Goal: Task Accomplishment & Management: Manage account settings

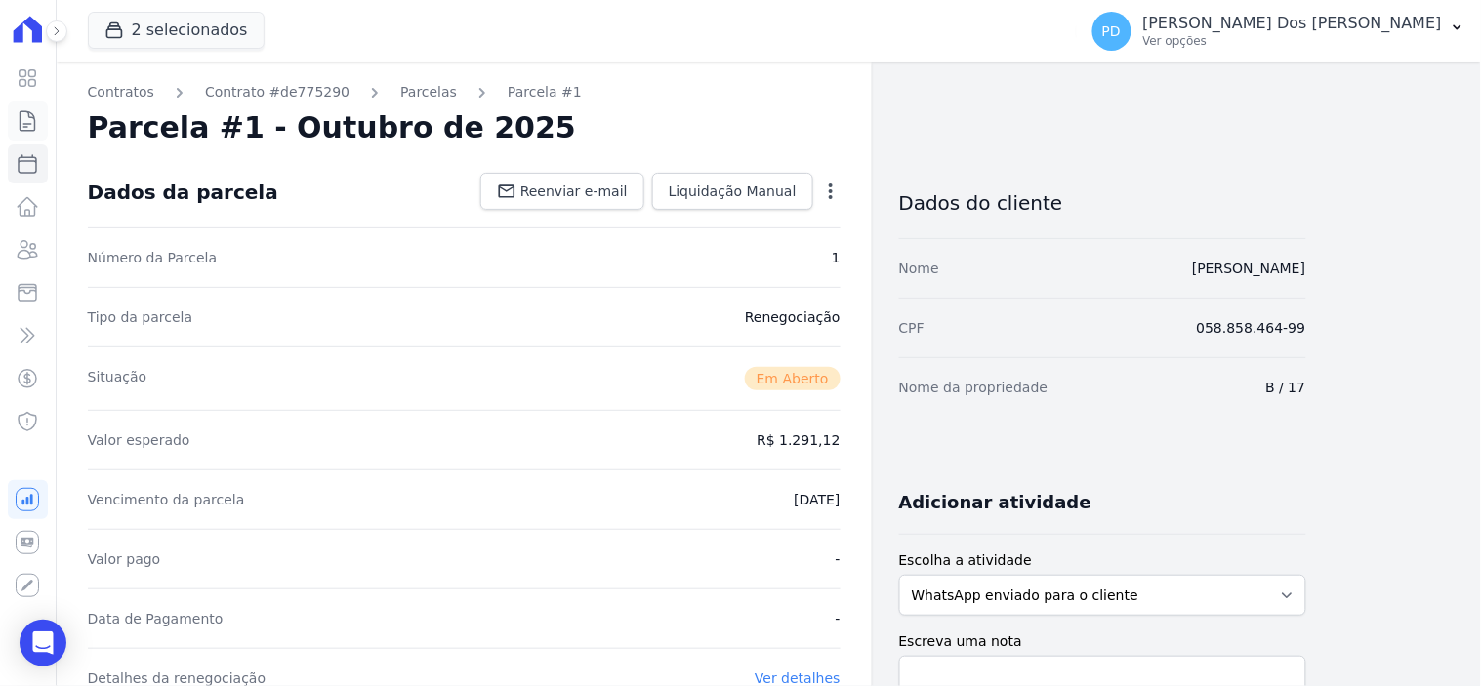
scroll to position [325, 0]
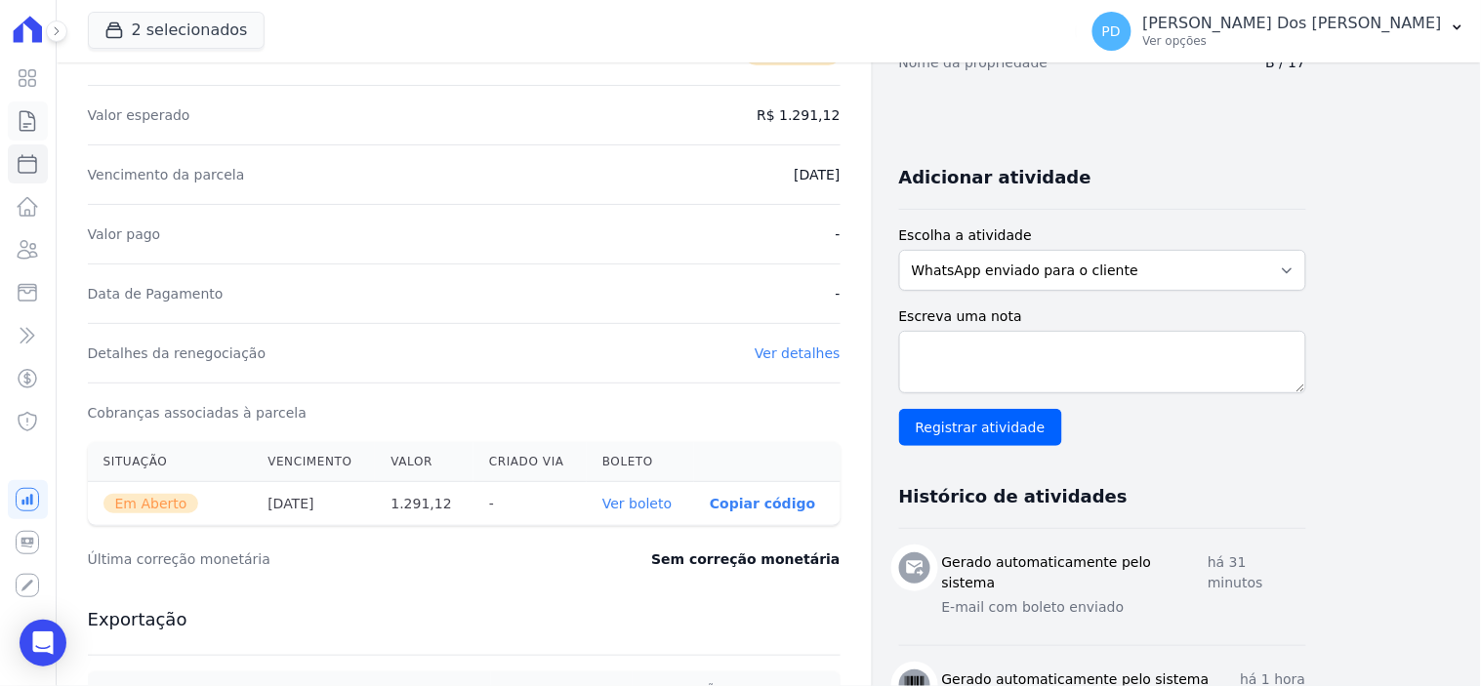
click at [25, 118] on icon at bounding box center [27, 120] width 23 height 23
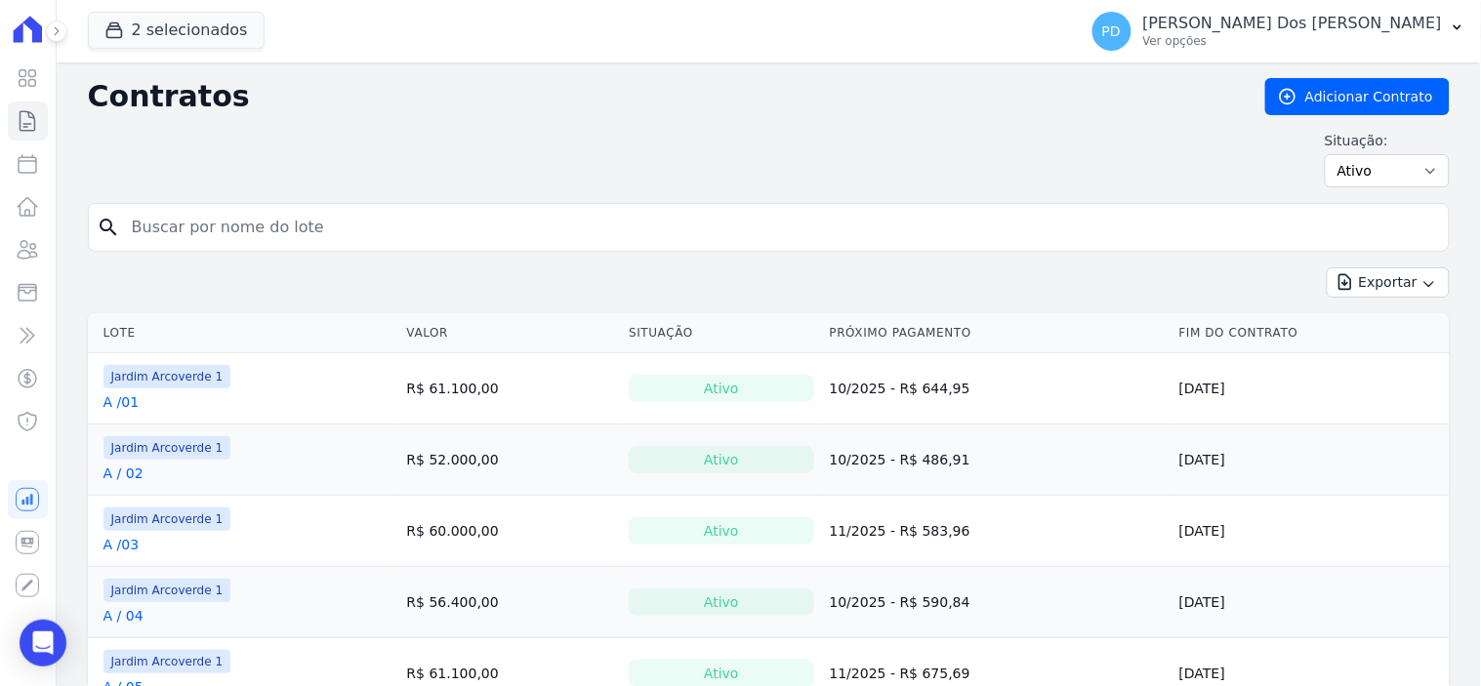
click at [193, 222] on input "search" at bounding box center [780, 227] width 1321 height 39
type input "k / 10"
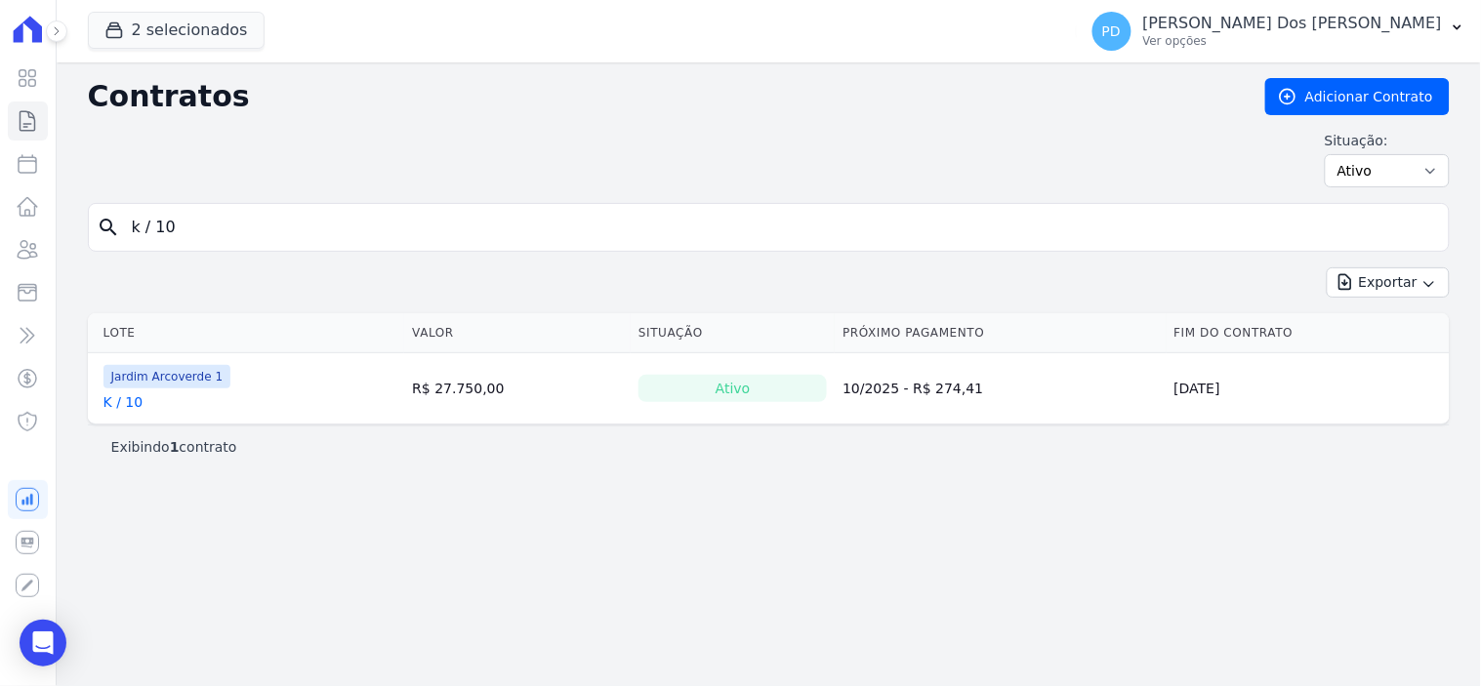
click at [119, 404] on link "K / 10" at bounding box center [123, 402] width 40 height 20
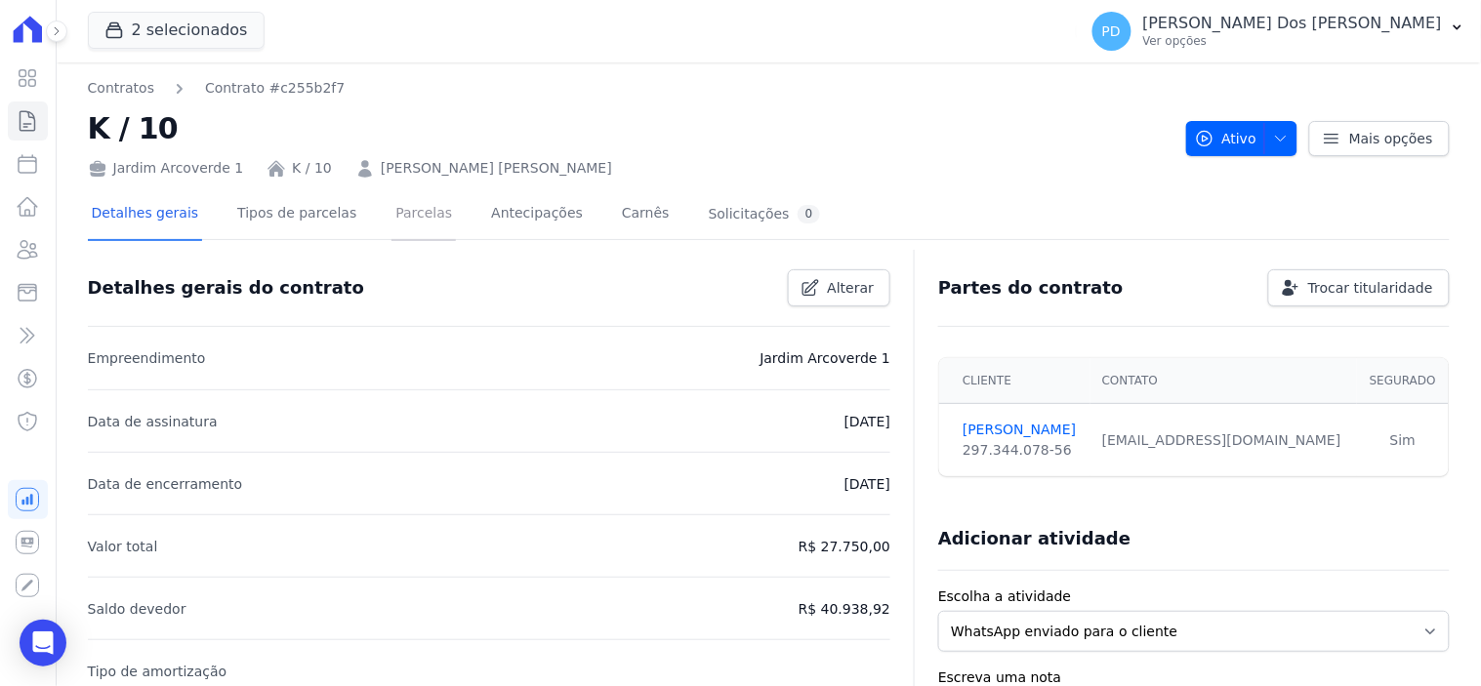
click at [391, 207] on link "Parcelas" at bounding box center [423, 215] width 64 height 52
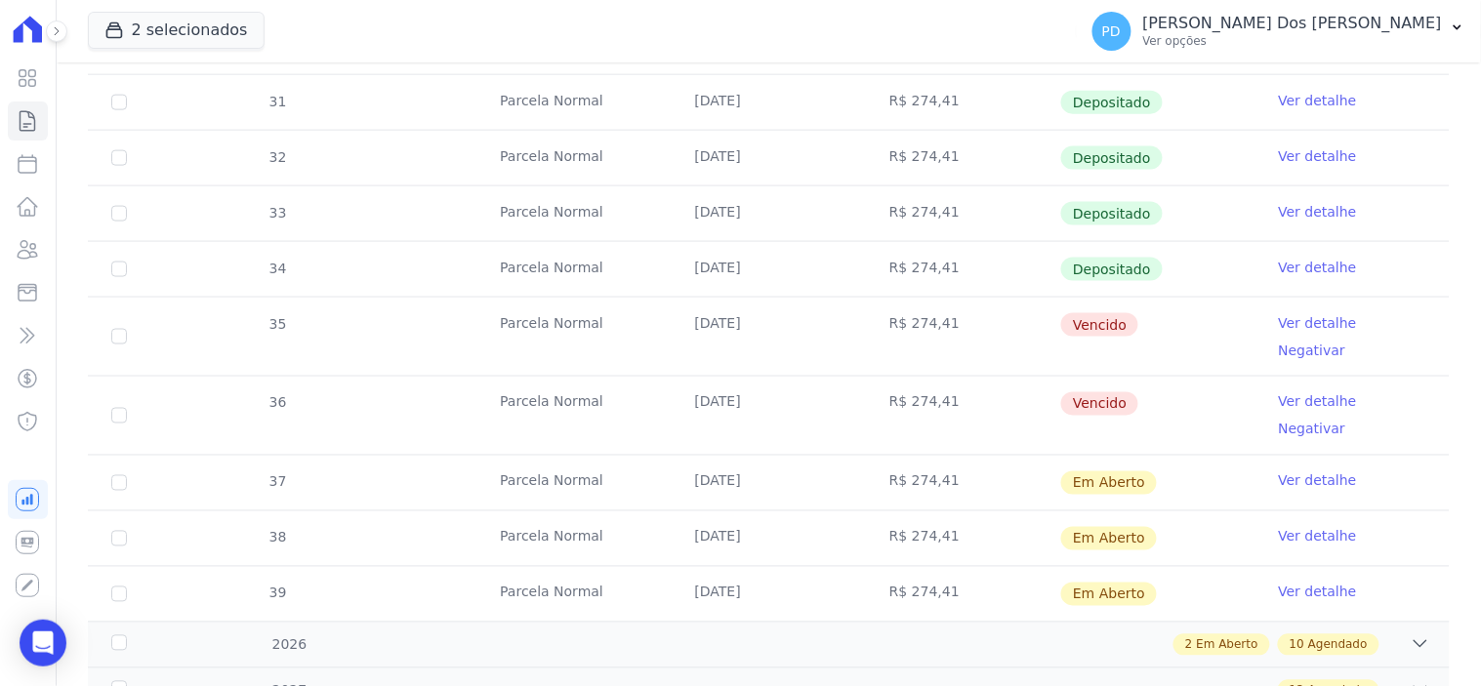
scroll to position [650, 0]
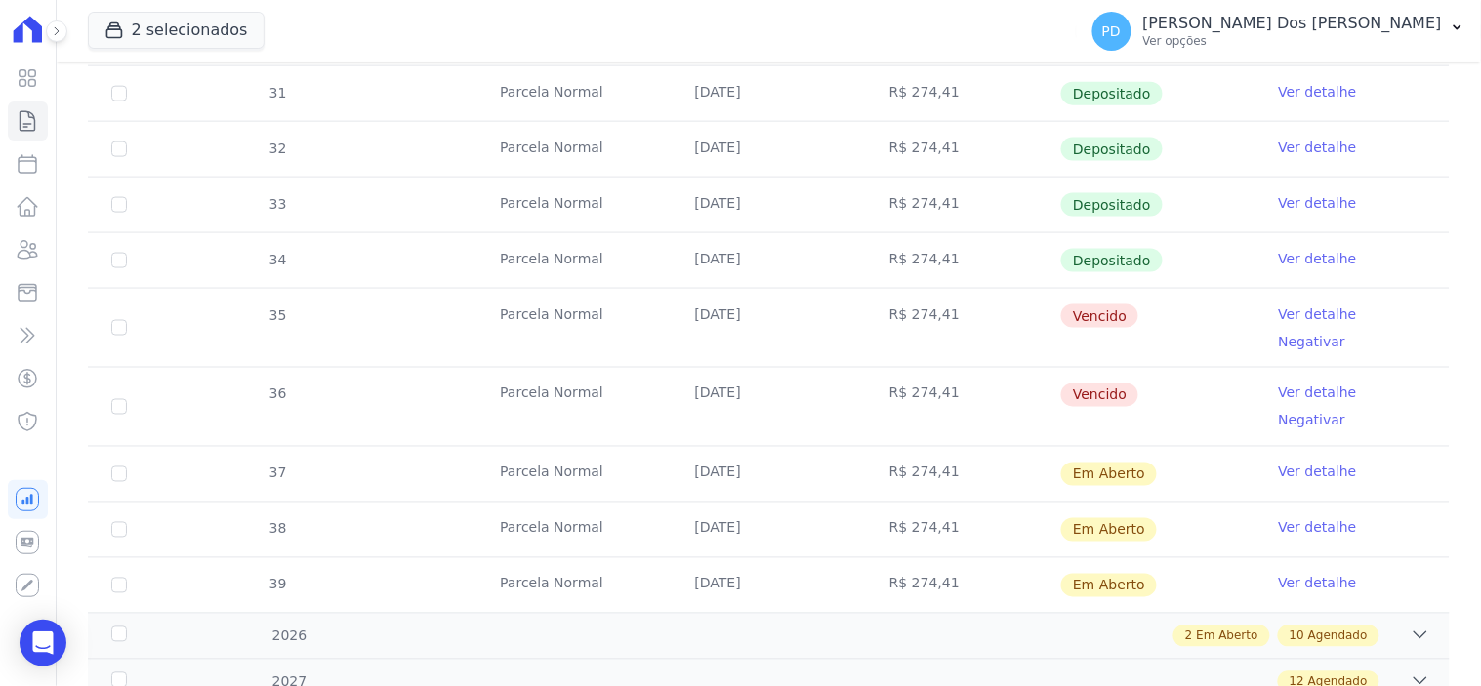
click at [1296, 310] on link "Ver detalhe" at bounding box center [1318, 315] width 78 height 20
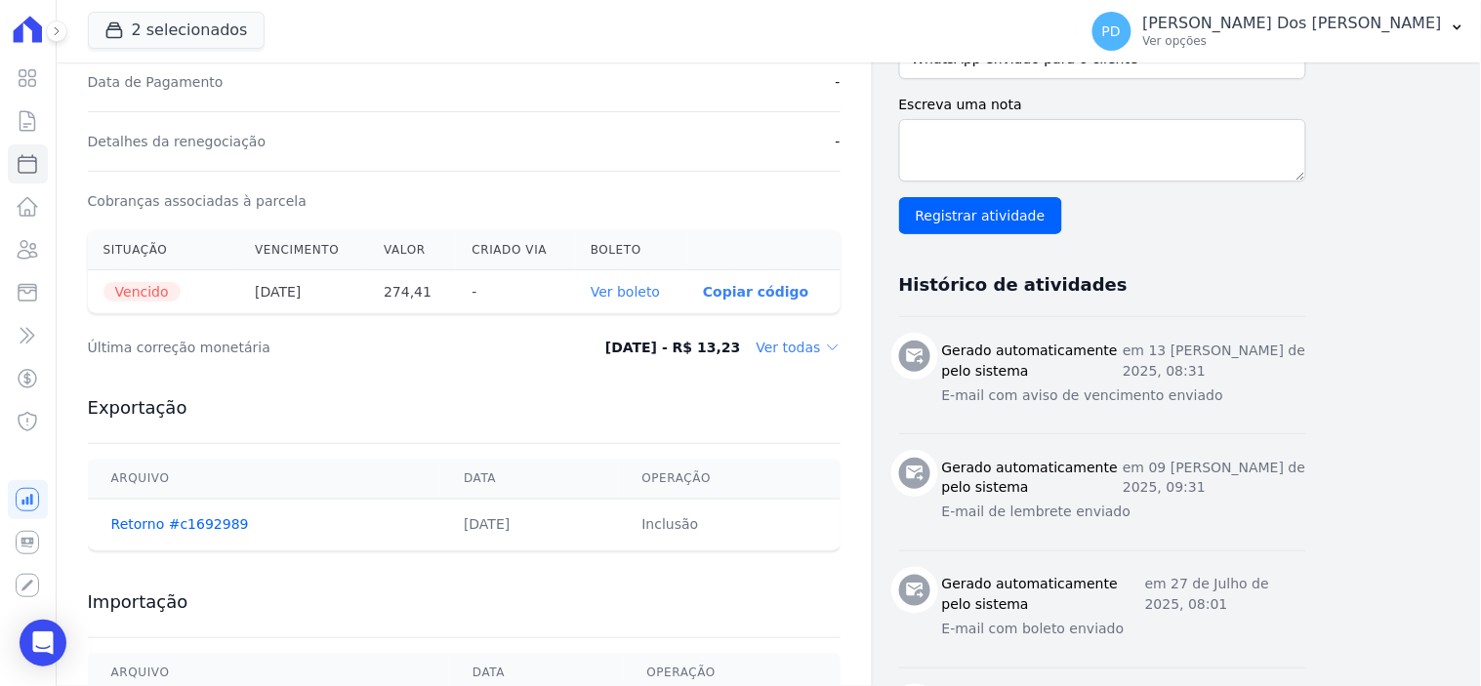
scroll to position [542, 0]
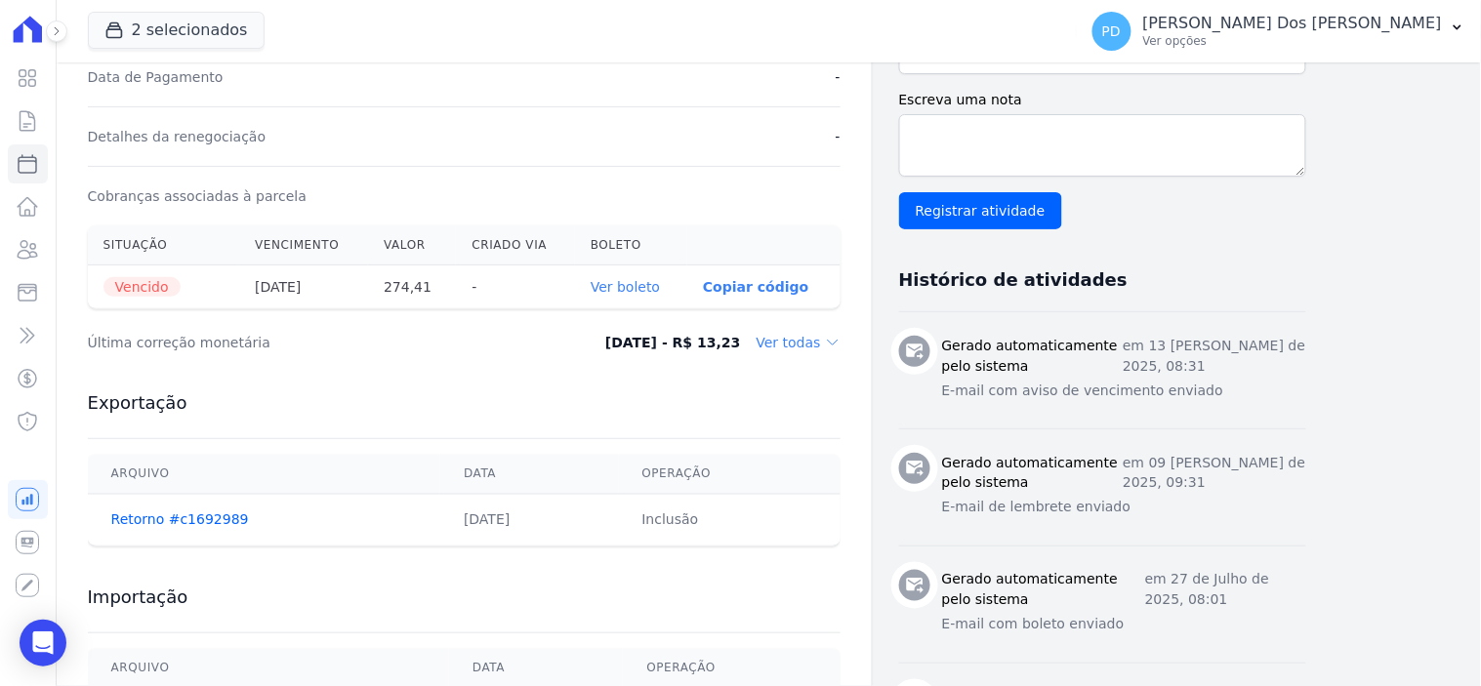
click at [651, 286] on link "Ver boleto" at bounding box center [625, 287] width 69 height 16
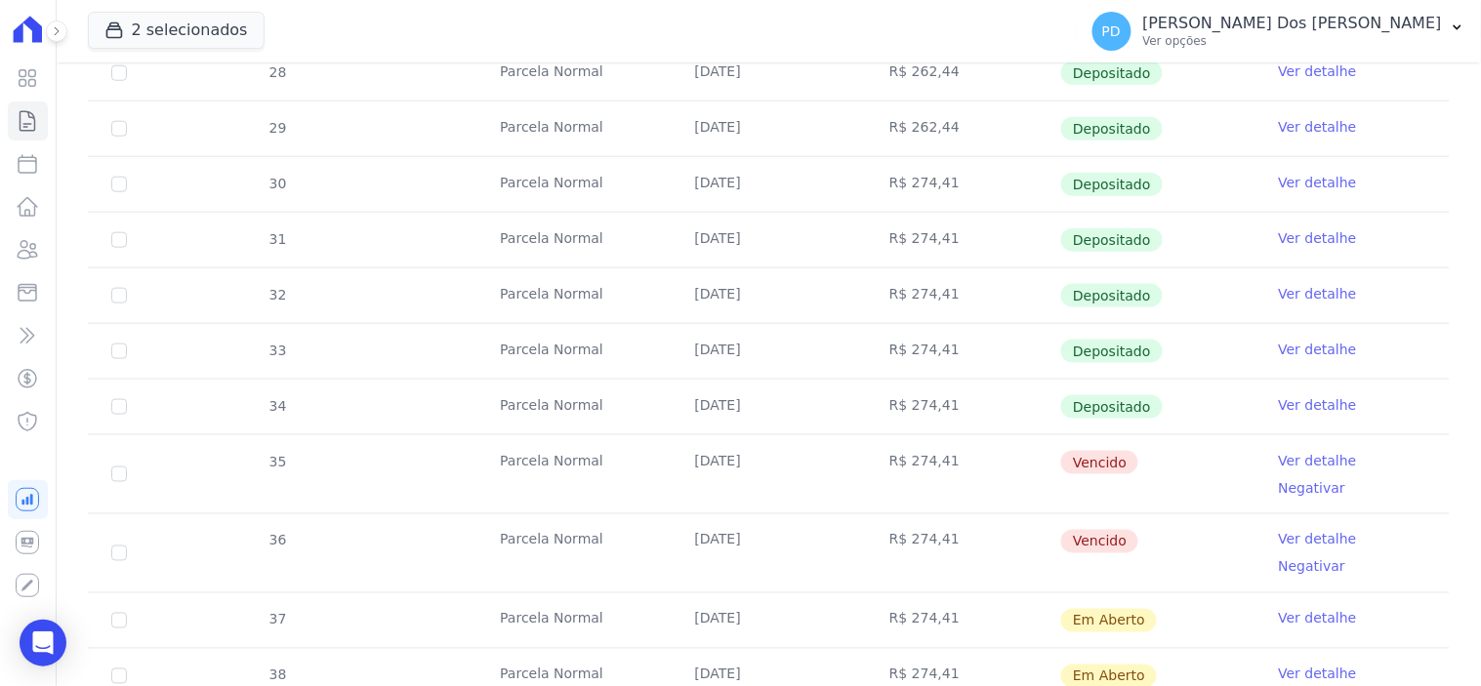
scroll to position [542, 0]
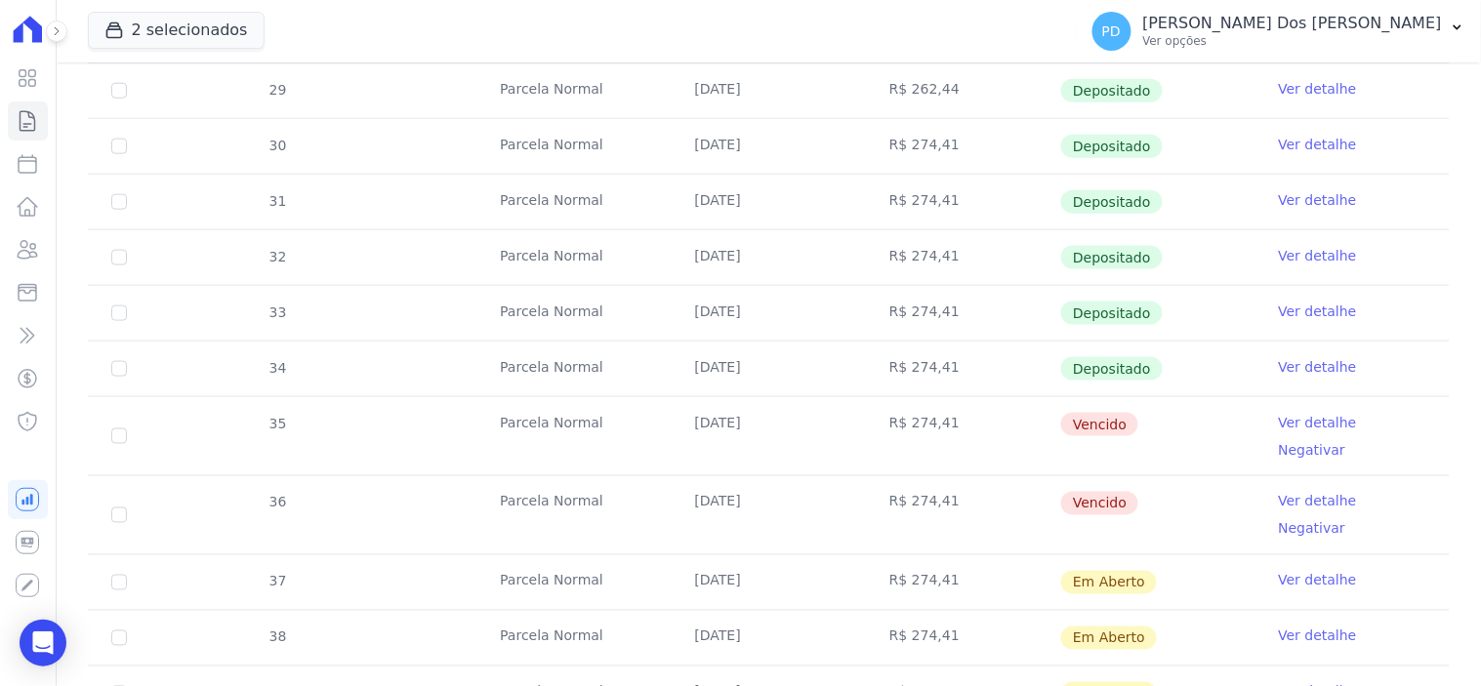
click at [1304, 492] on link "Ver detalhe" at bounding box center [1318, 502] width 78 height 20
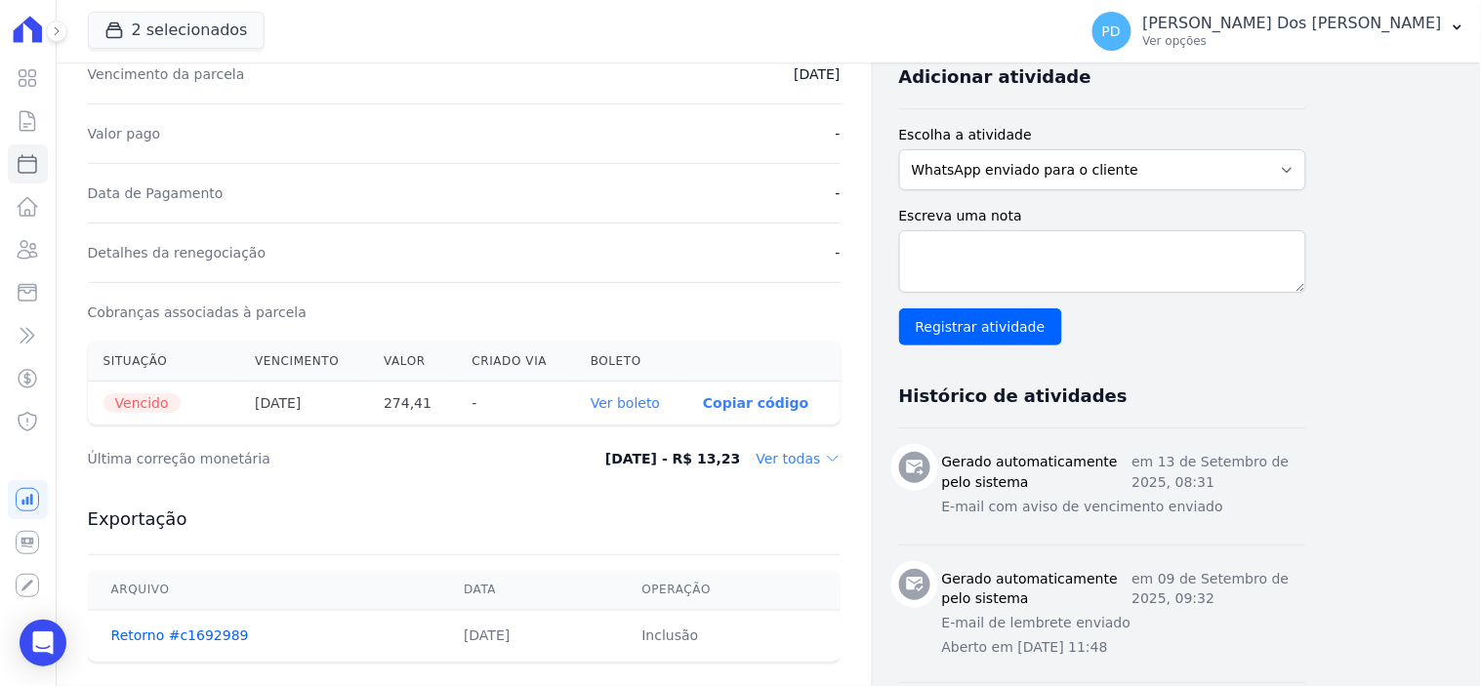
scroll to position [433, 0]
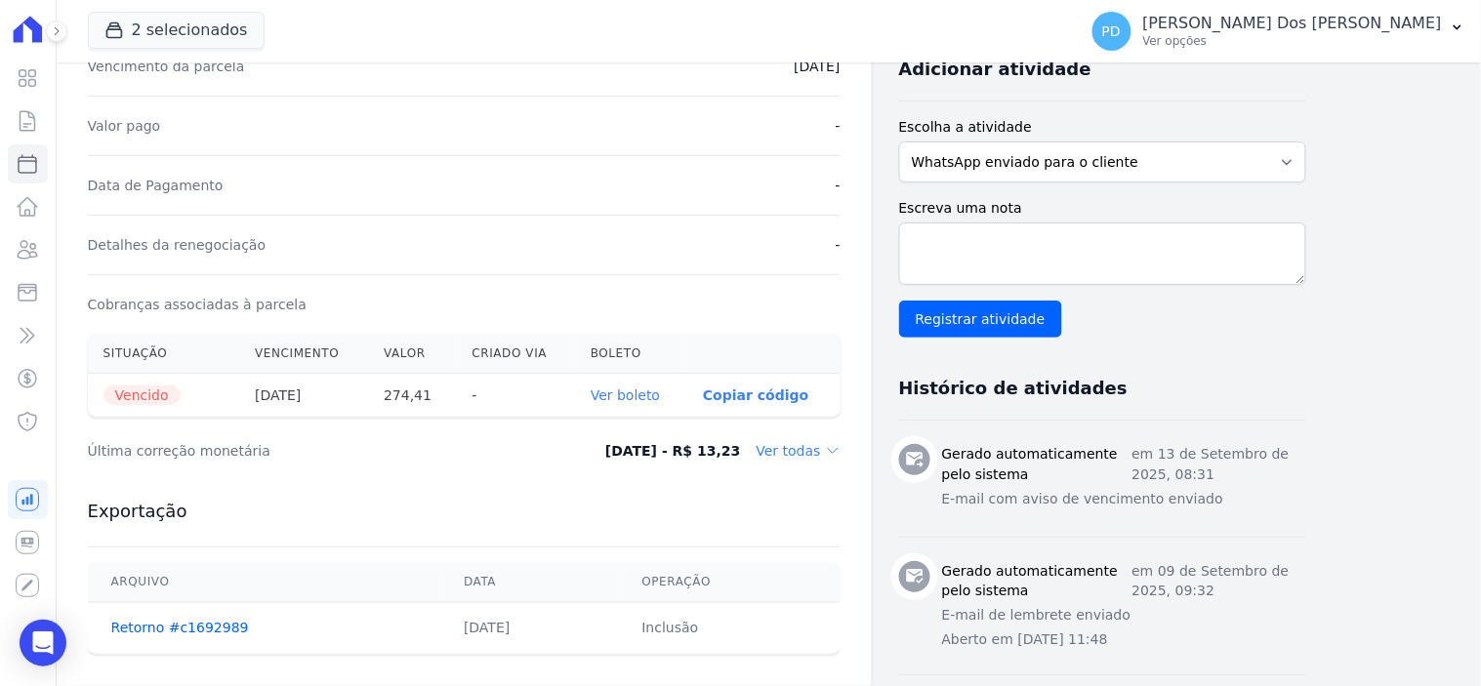
click at [639, 388] on link "Ver boleto" at bounding box center [625, 396] width 69 height 16
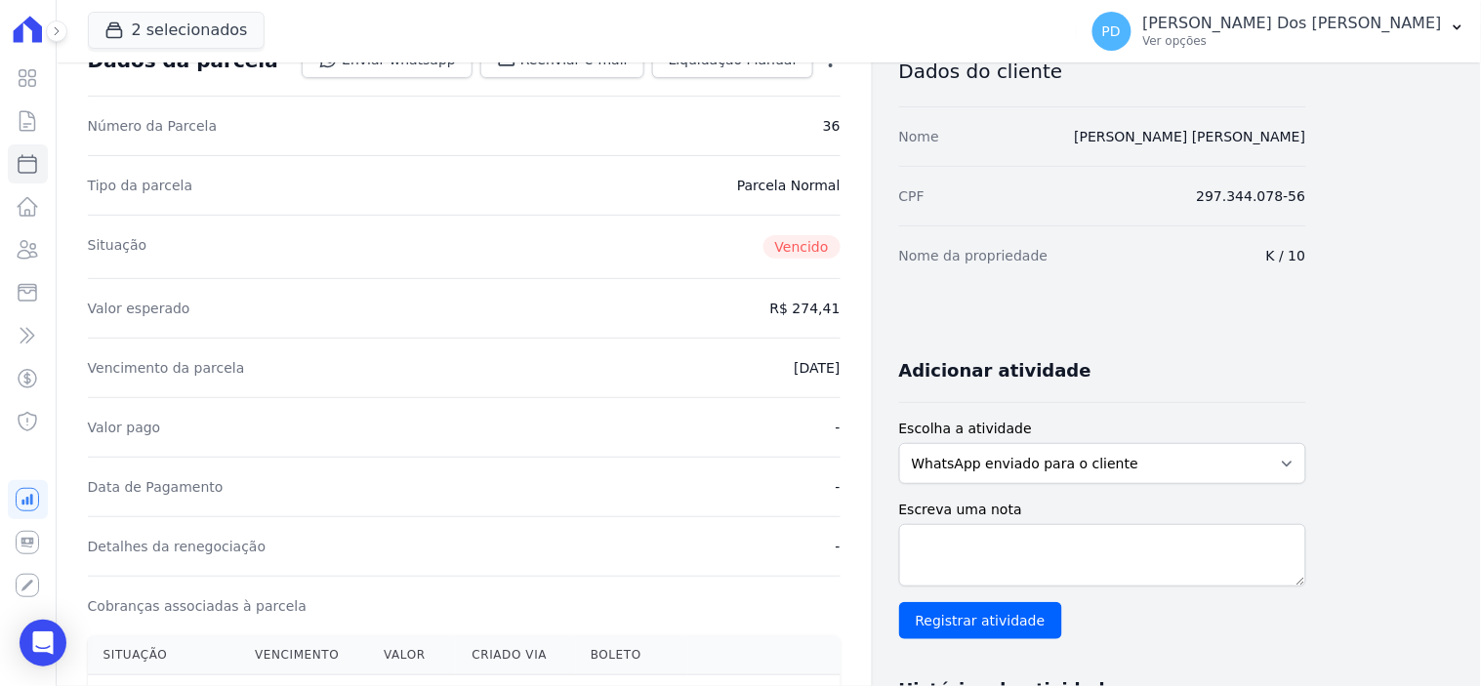
scroll to position [0, 0]
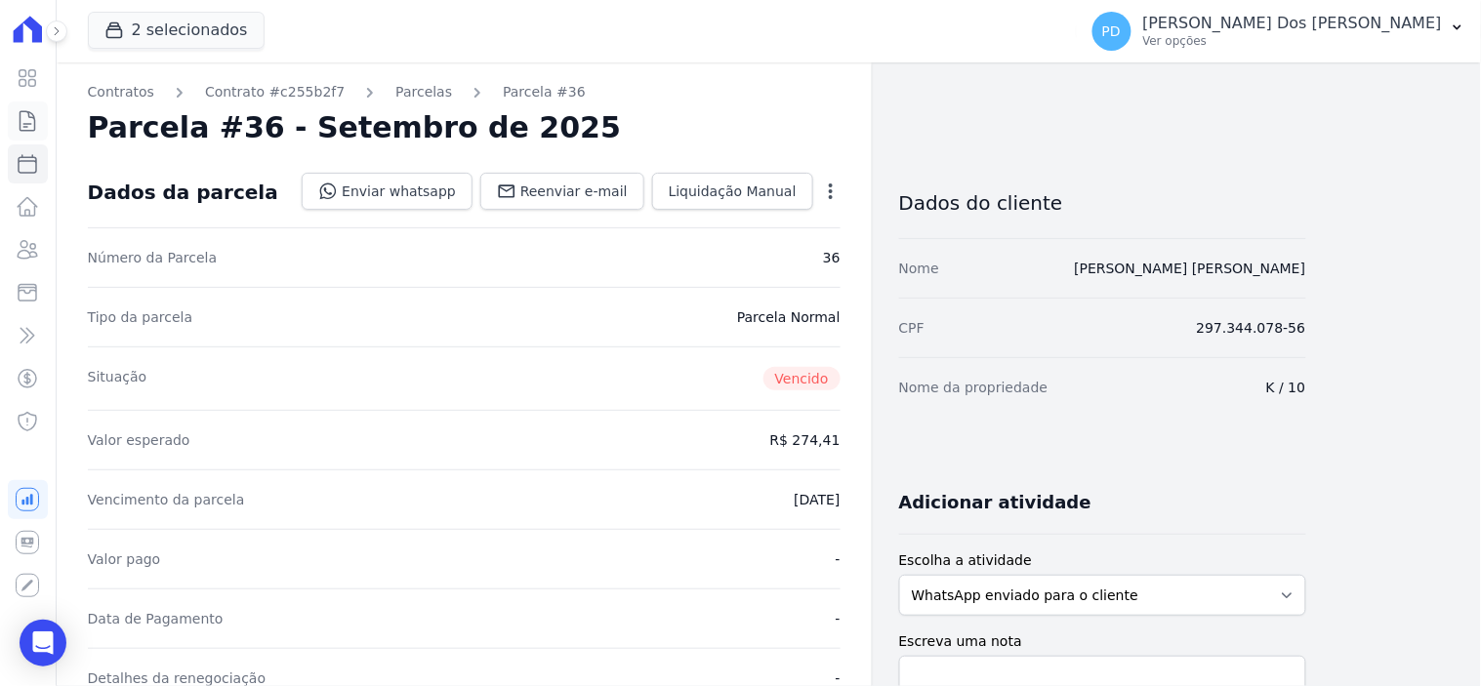
click at [23, 122] on icon at bounding box center [27, 120] width 23 height 23
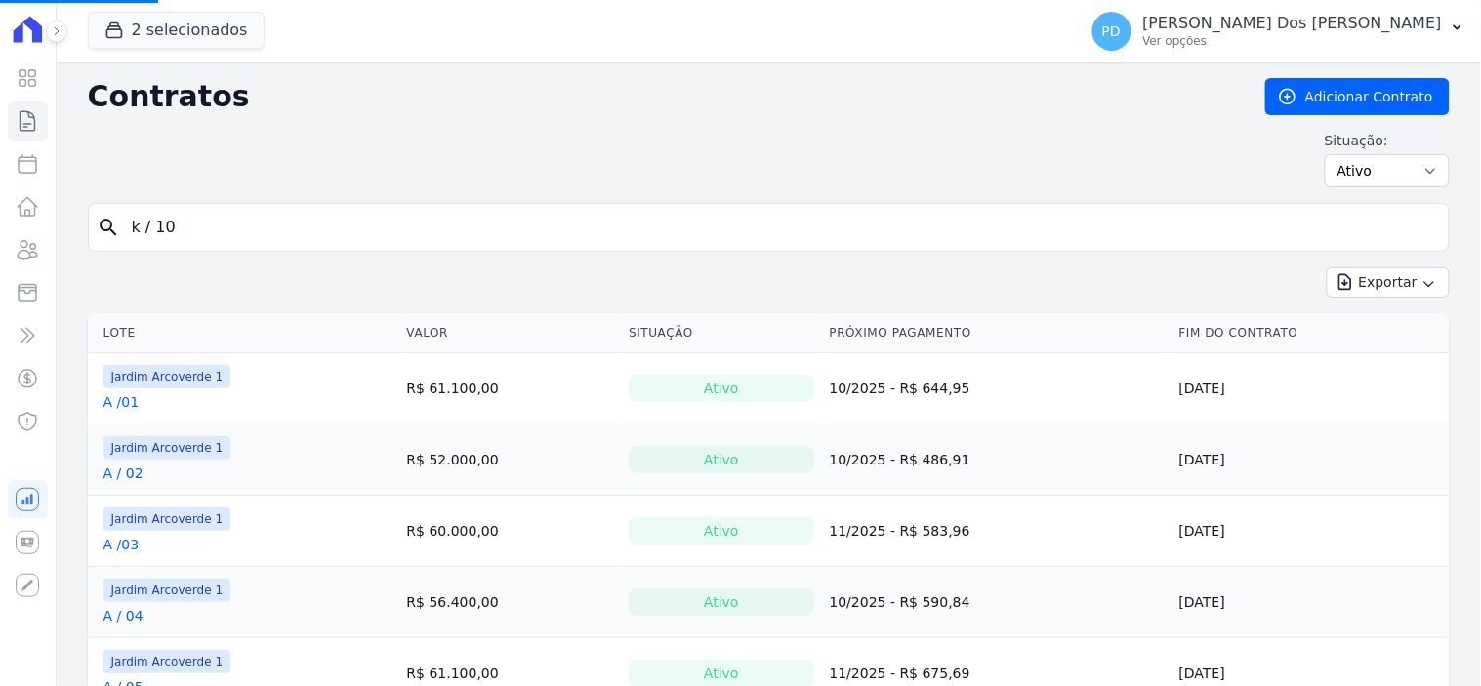
click at [210, 229] on input "k / 10" at bounding box center [780, 227] width 1321 height 39
click at [210, 228] on input "search" at bounding box center [780, 227] width 1321 height 39
type input "d / 05"
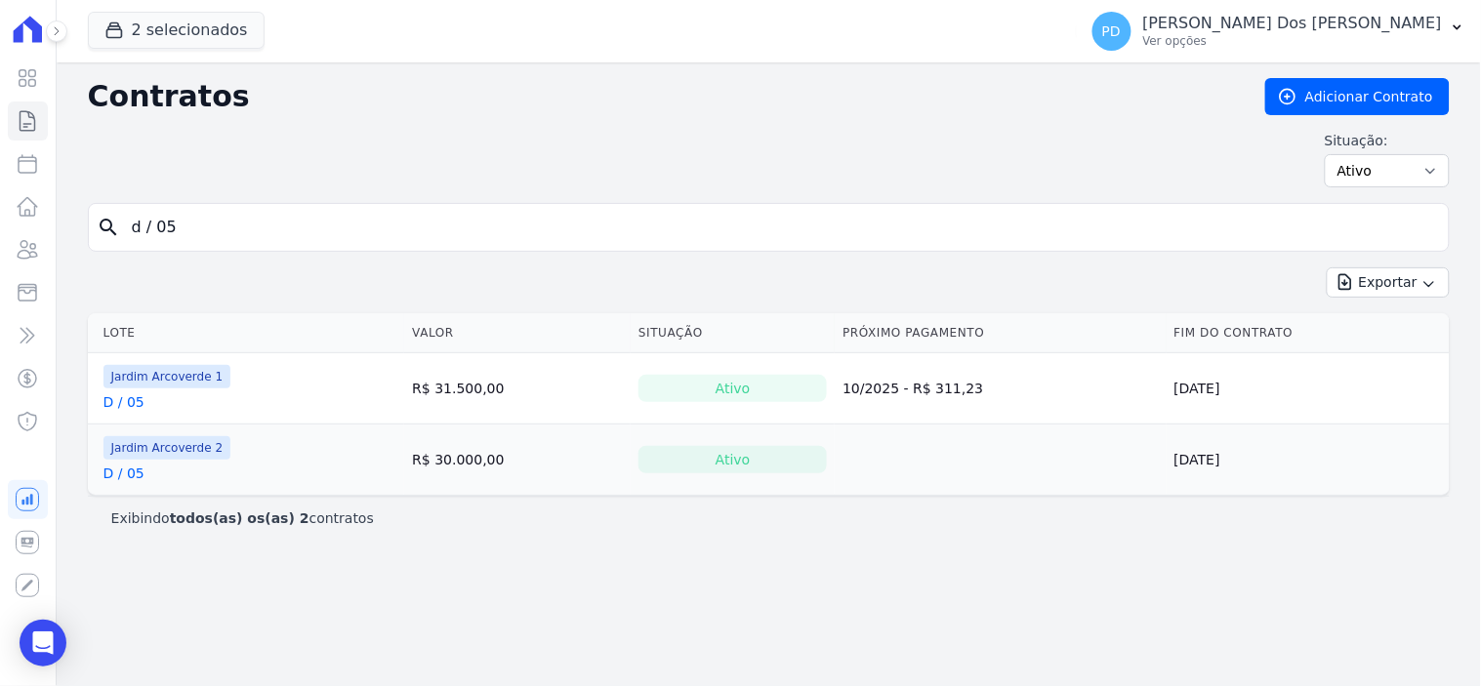
click at [131, 400] on link "D / 05" at bounding box center [123, 402] width 41 height 20
click at [134, 472] on link "D / 05" at bounding box center [123, 474] width 41 height 20
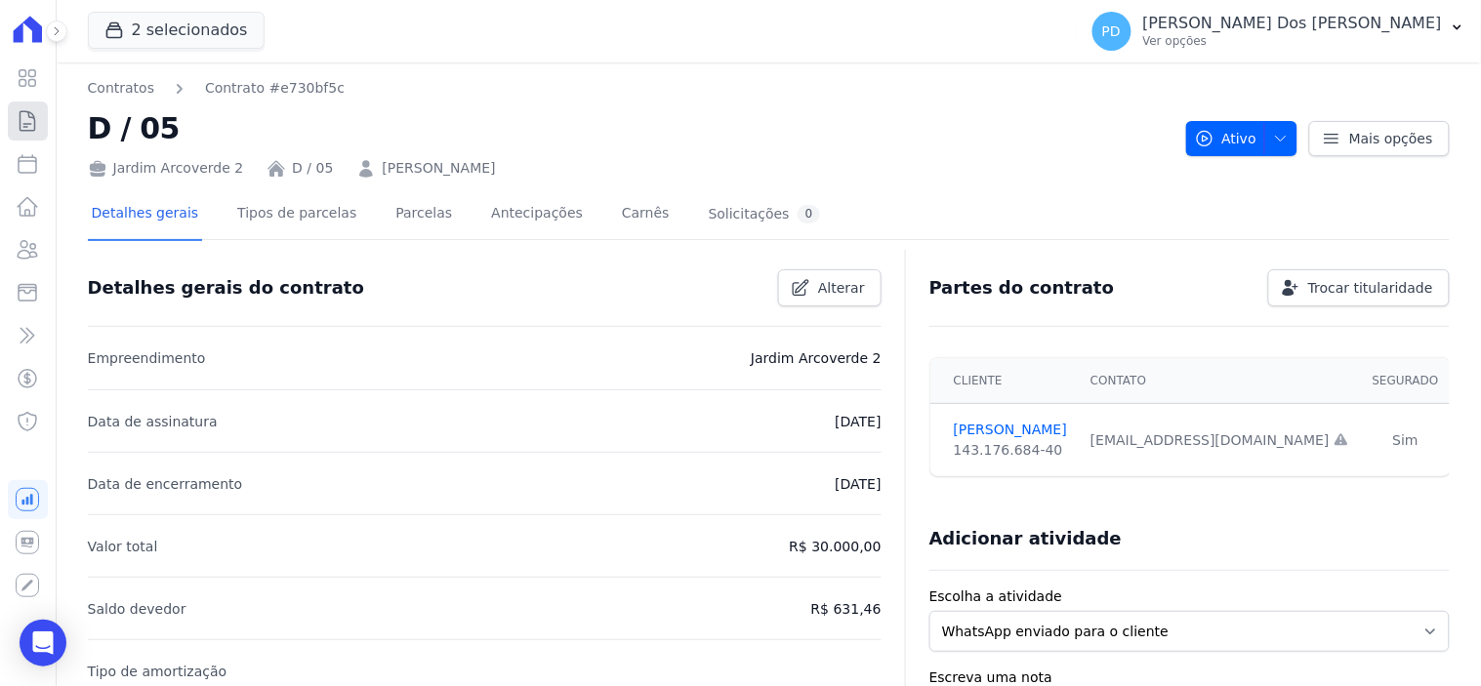
click at [27, 118] on icon at bounding box center [27, 120] width 23 height 23
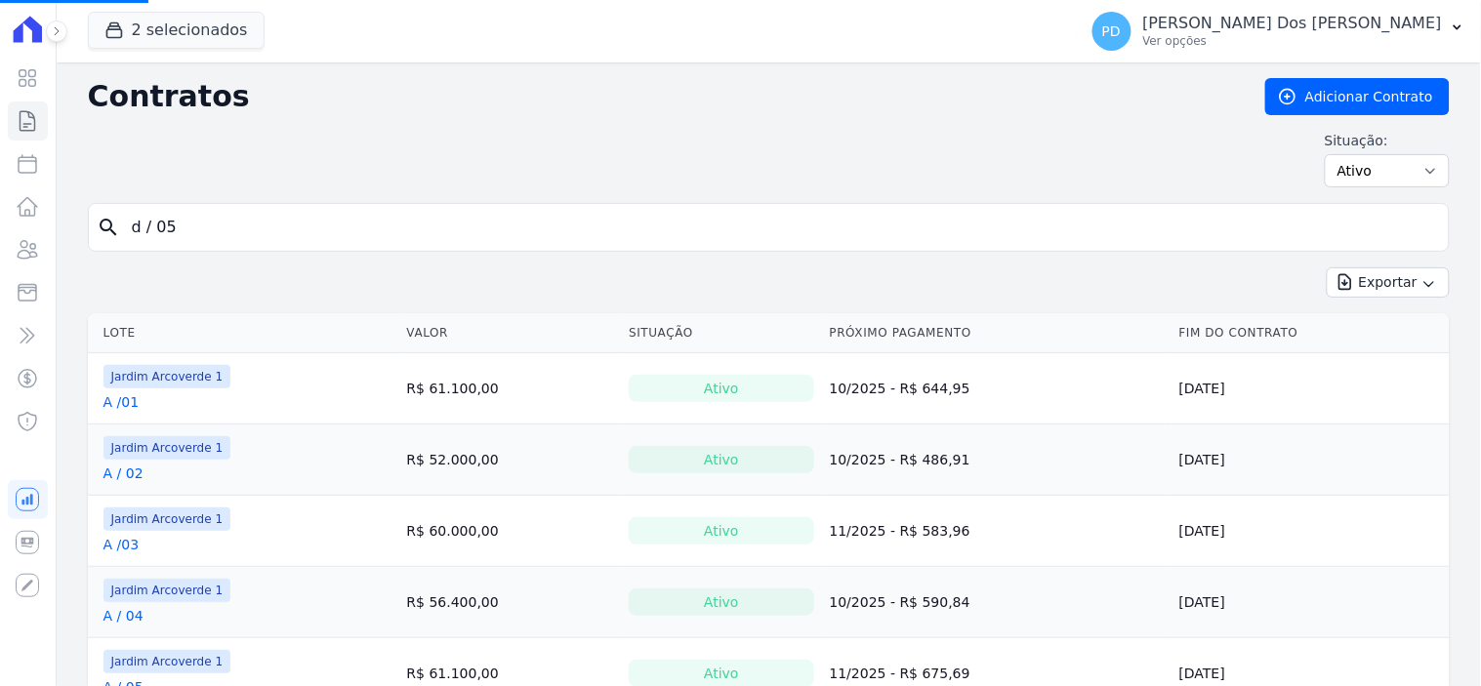
click at [210, 222] on input "d / 05" at bounding box center [780, 227] width 1321 height 39
click at [198, 222] on input "search" at bounding box center [780, 227] width 1321 height 39
type input "h / 32"
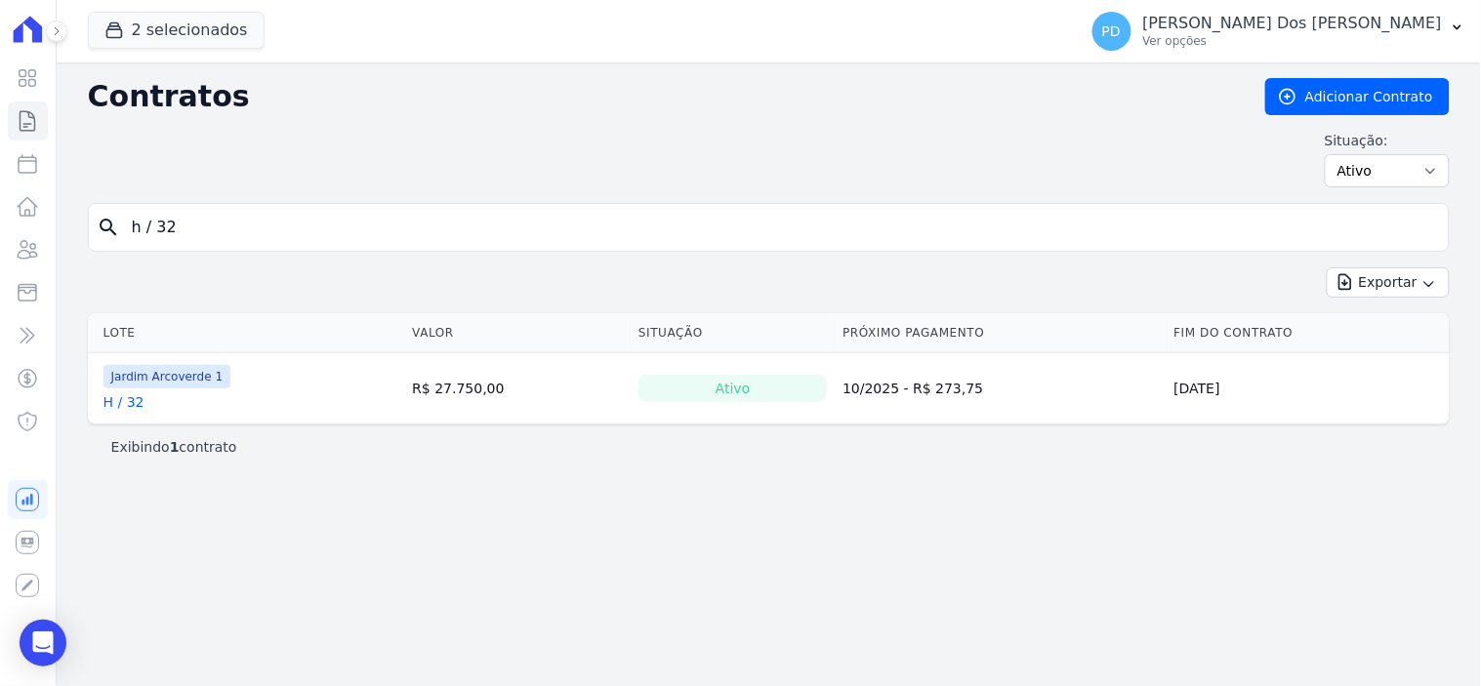
click at [125, 410] on link "H / 32" at bounding box center [123, 402] width 41 height 20
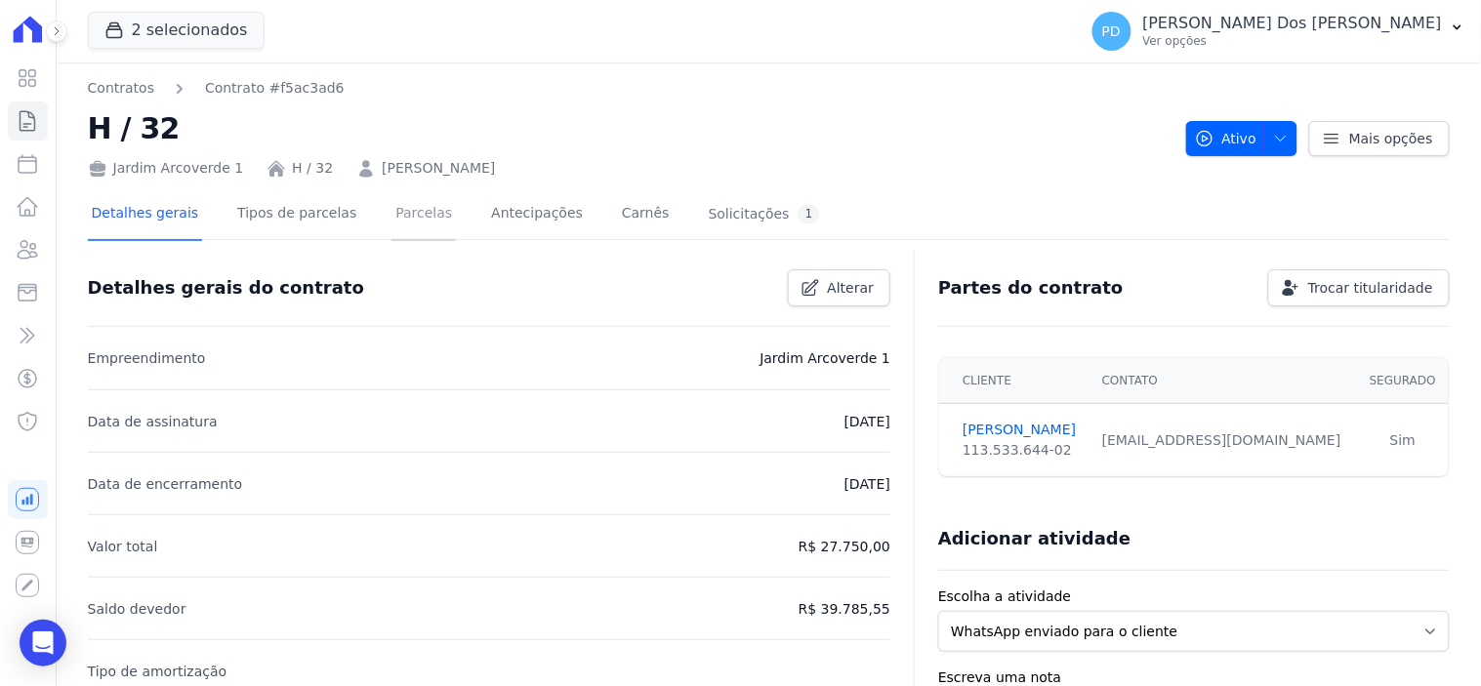
click at [391, 225] on link "Parcelas" at bounding box center [423, 215] width 64 height 52
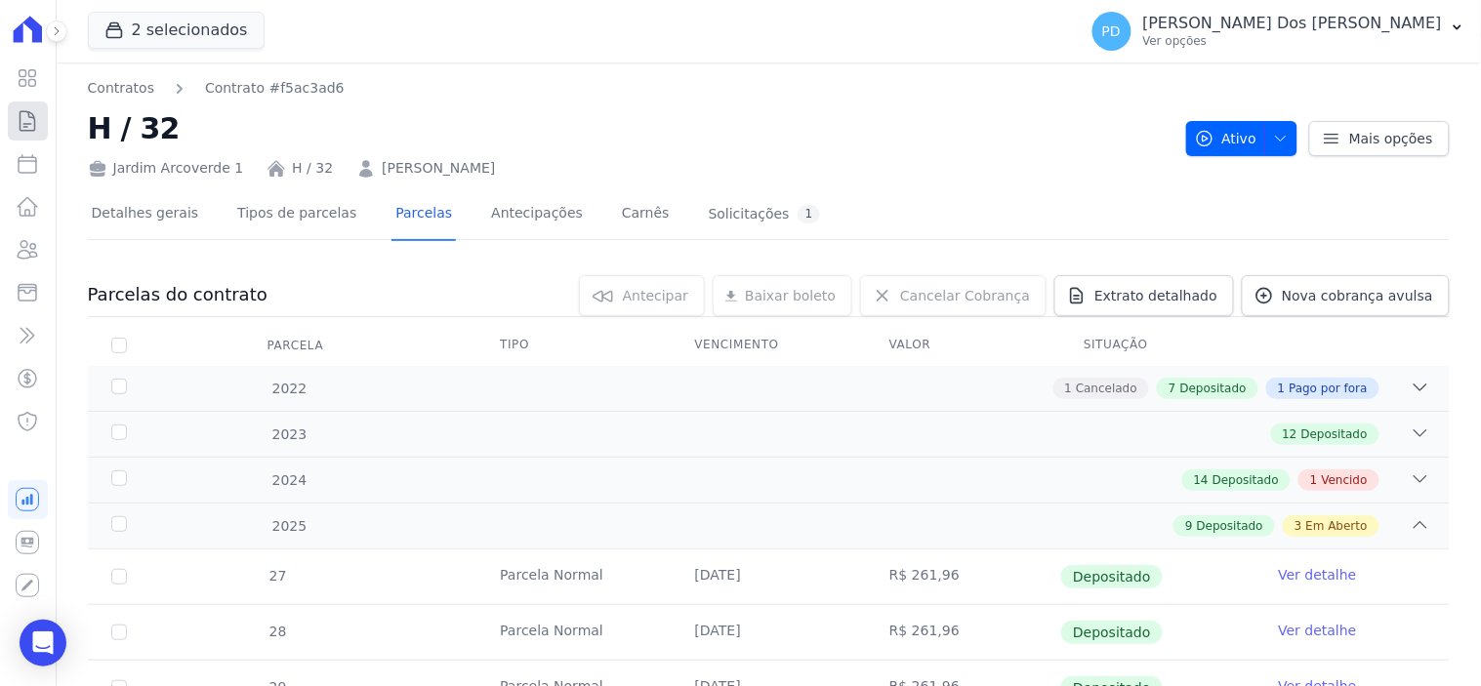
click at [26, 131] on icon at bounding box center [27, 120] width 23 height 23
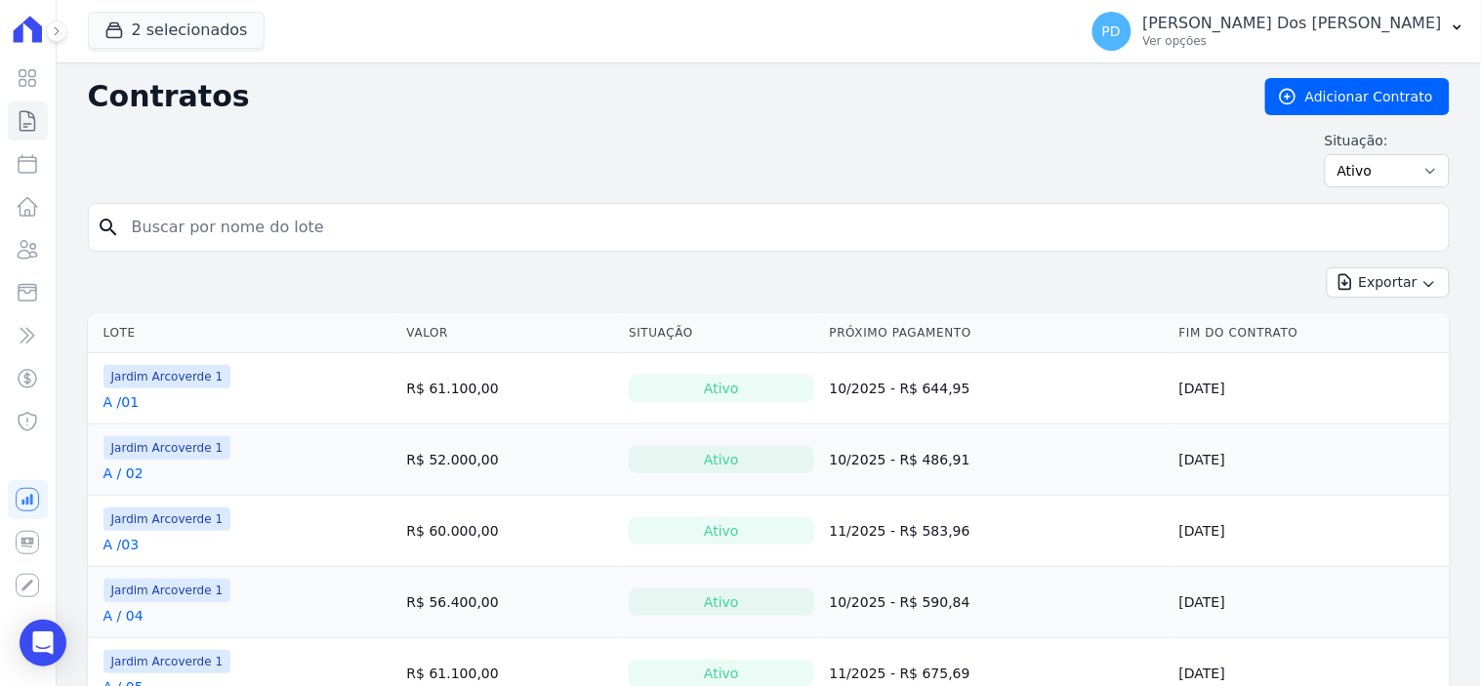
click at [288, 223] on input "search" at bounding box center [780, 227] width 1321 height 39
type input "h / 20"
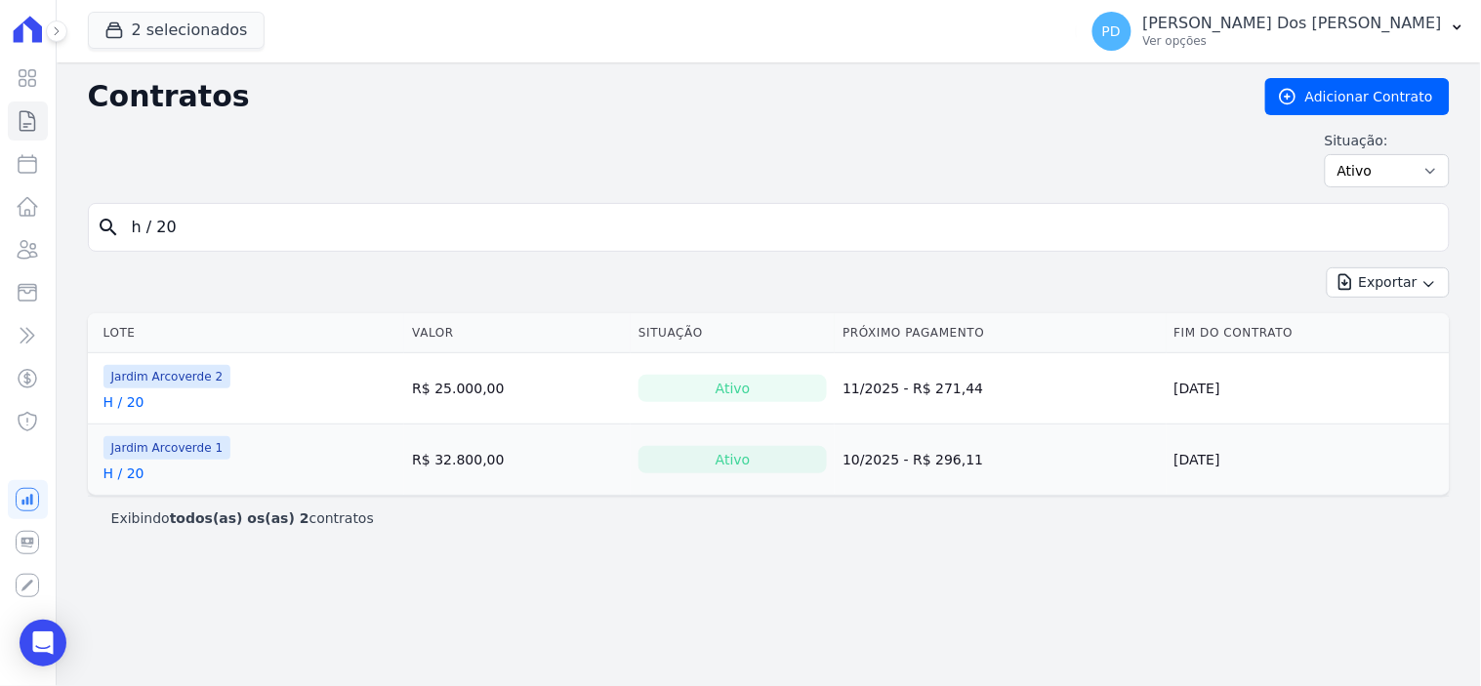
click at [130, 474] on link "H / 20" at bounding box center [123, 474] width 41 height 20
click at [125, 402] on link "H / 20" at bounding box center [123, 402] width 41 height 20
click at [293, 223] on input "h / 20" at bounding box center [780, 227] width 1321 height 39
type input "h / 21"
click at [127, 479] on link "H / 21" at bounding box center [123, 474] width 41 height 20
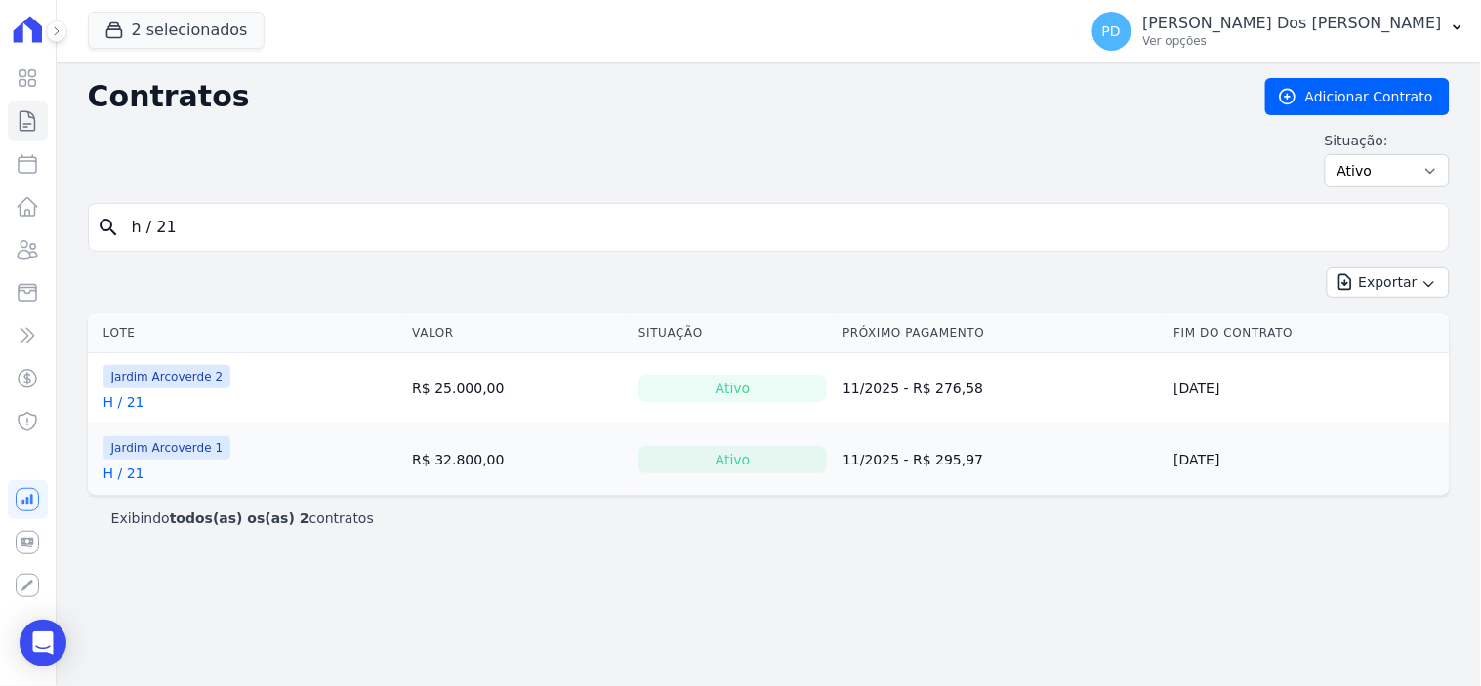
click at [115, 404] on link "H / 21" at bounding box center [123, 402] width 41 height 20
drag, startPoint x: 225, startPoint y: 220, endPoint x: 79, endPoint y: 215, distance: 145.5
click at [79, 215] on div "Contratos Adicionar Contrato Situação: Ativo Todos Pausado Distratado Rascunho …" at bounding box center [769, 374] width 1424 height 624
type input "j / 13"
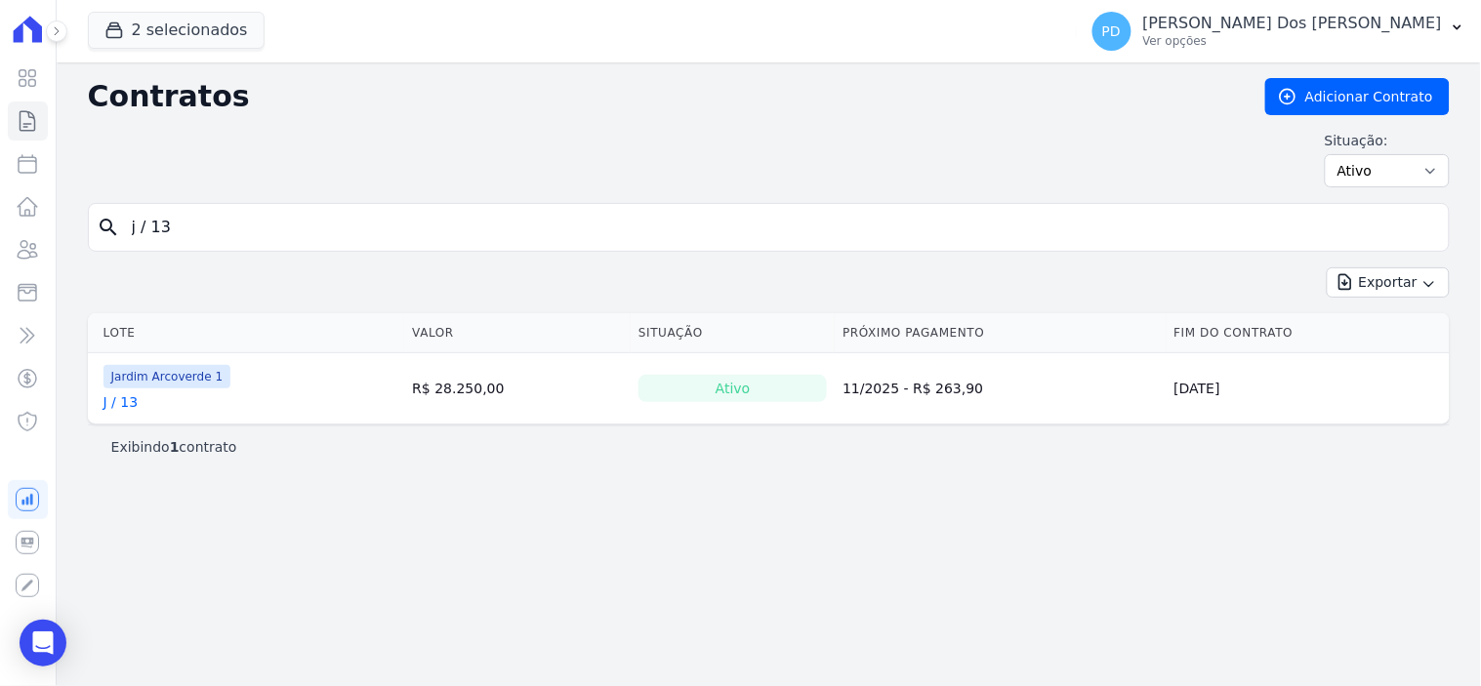
click at [128, 410] on link "J / 13" at bounding box center [120, 402] width 35 height 20
drag, startPoint x: 206, startPoint y: 220, endPoint x: 62, endPoint y: 217, distance: 143.5
click at [62, 217] on div "Contratos Adicionar Contrato Situação: Ativo Todos Pausado Distratado Rascunho …" at bounding box center [769, 374] width 1424 height 624
type input "k / 15"
click at [117, 404] on link "K / 15" at bounding box center [123, 402] width 40 height 20
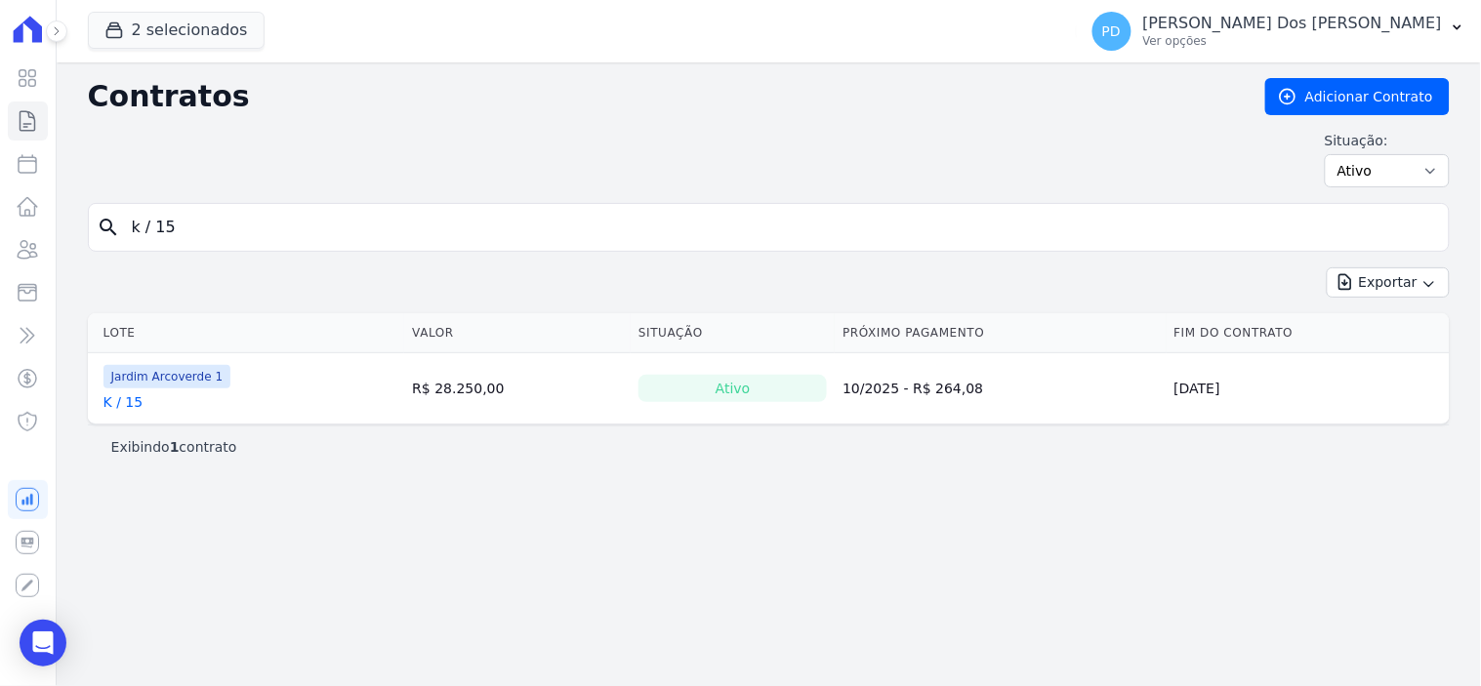
click at [209, 226] on input "k / 15" at bounding box center [780, 227] width 1321 height 39
type input "k / 14"
click at [134, 406] on link "K / 14" at bounding box center [123, 402] width 40 height 20
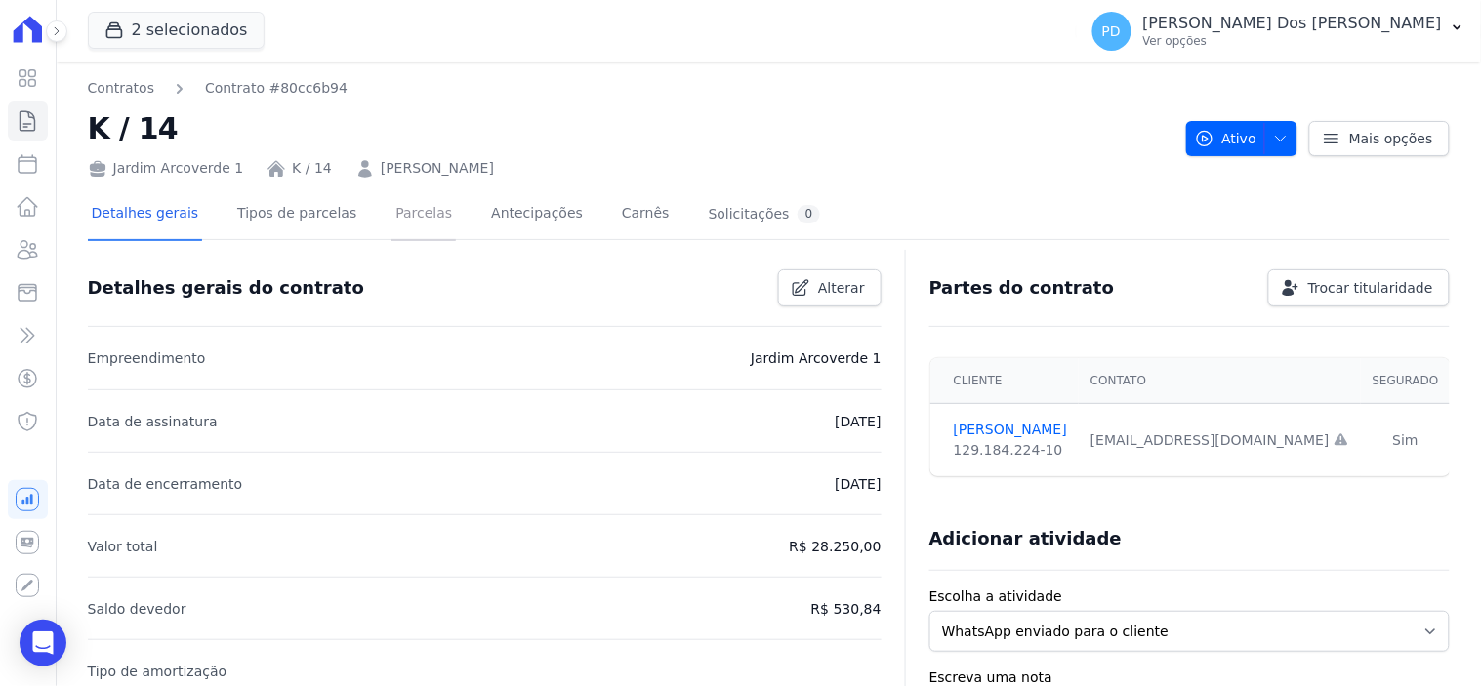
click at [411, 216] on link "Parcelas" at bounding box center [423, 215] width 64 height 52
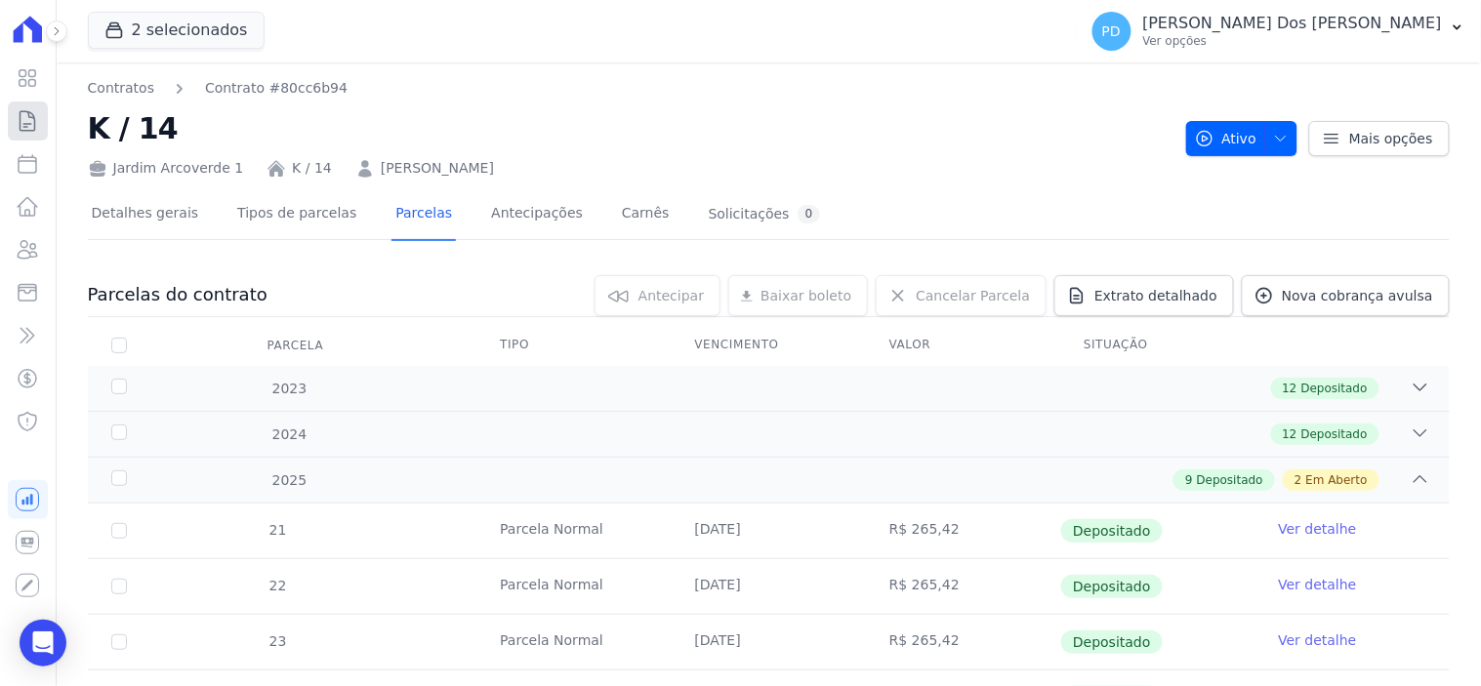
click at [25, 123] on icon at bounding box center [28, 121] width 15 height 20
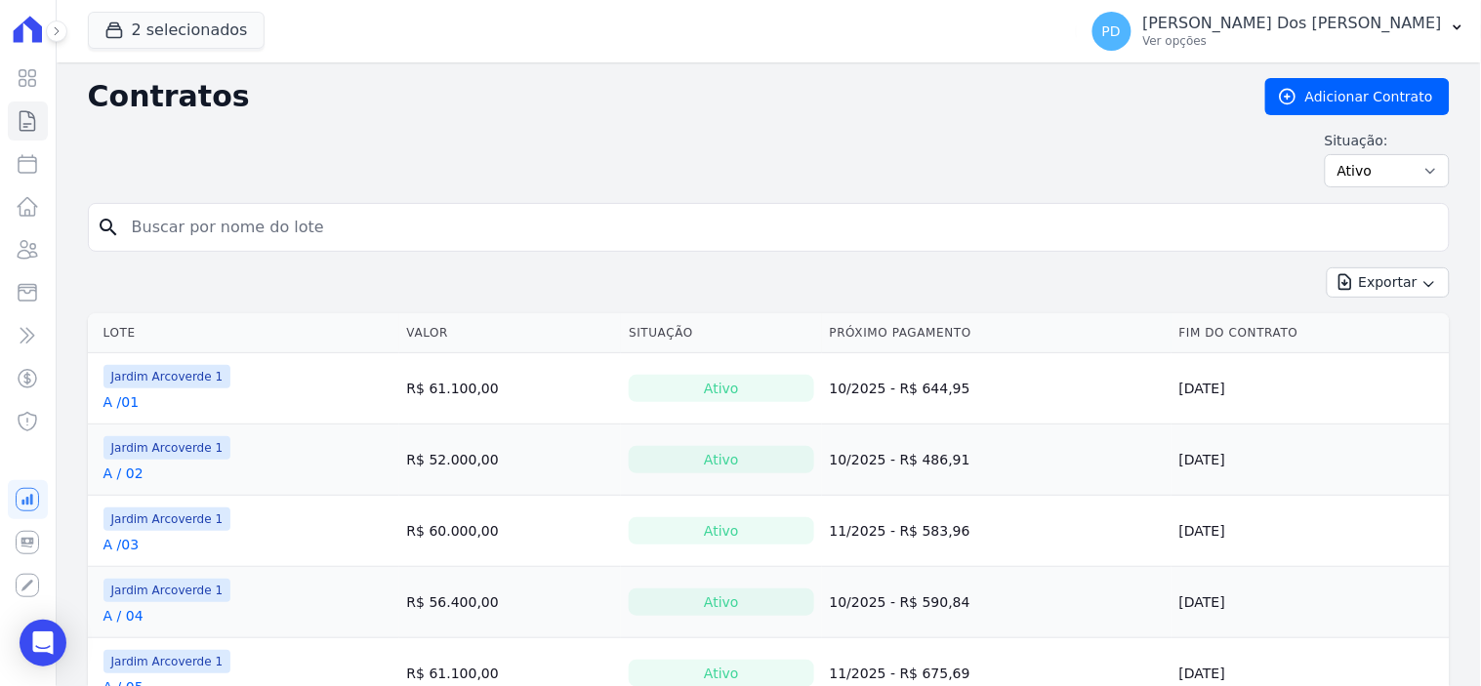
click at [213, 221] on input "search" at bounding box center [780, 227] width 1321 height 39
type input "e / 08"
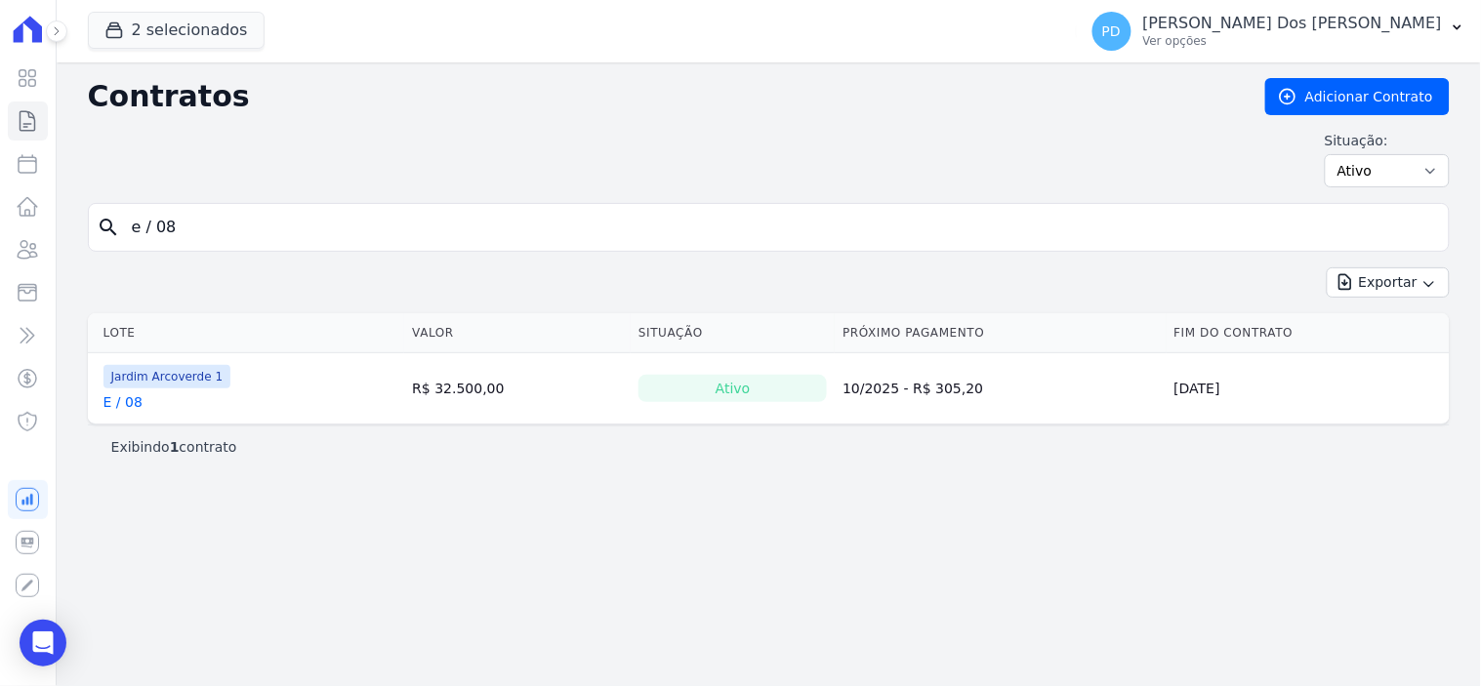
click at [129, 406] on link "E / 08" at bounding box center [122, 402] width 39 height 20
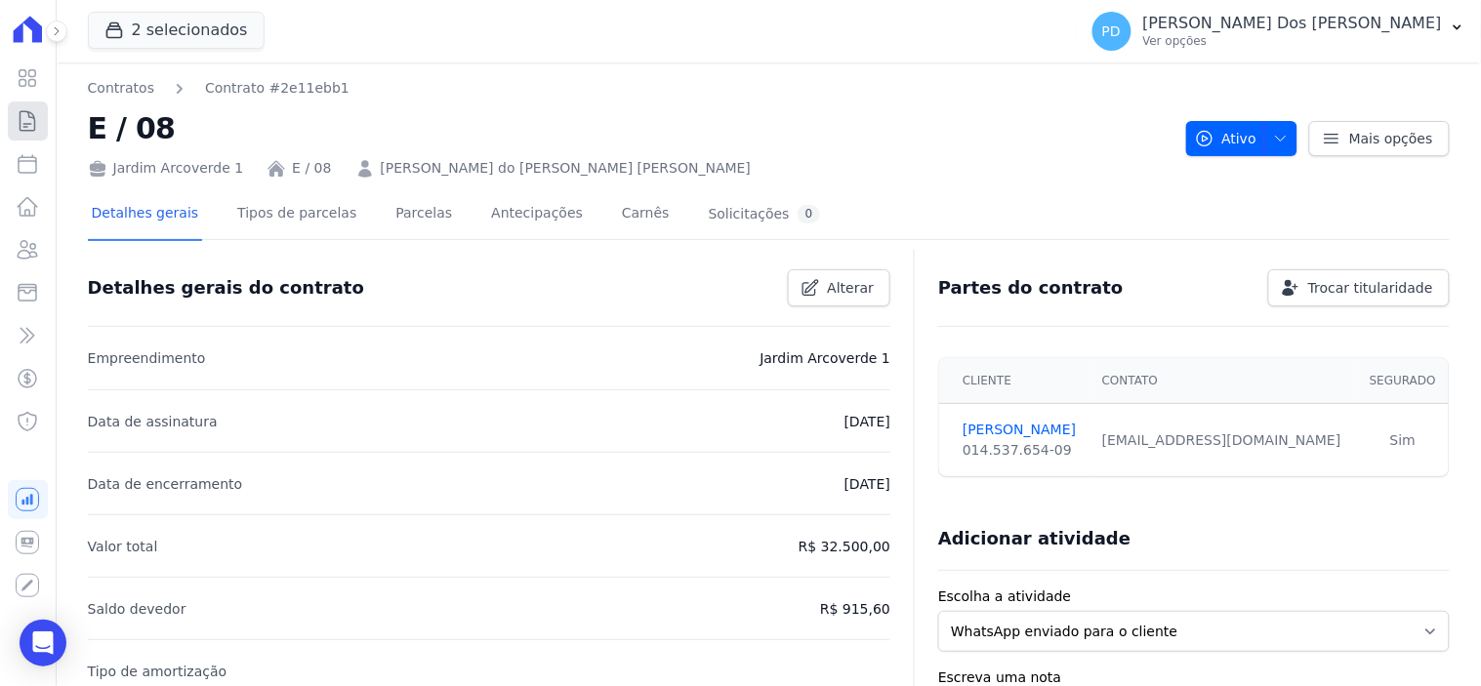
click at [27, 123] on icon at bounding box center [27, 120] width 23 height 23
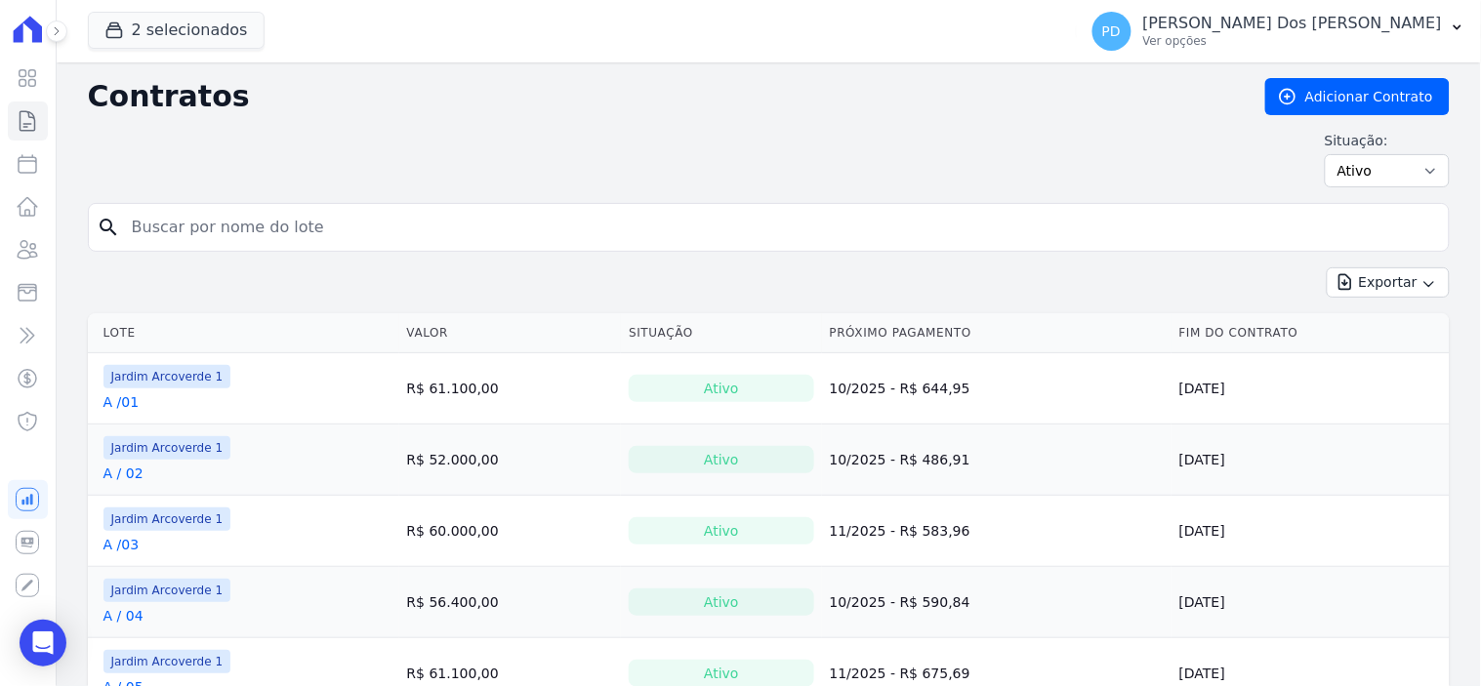
click at [264, 229] on input "search" at bounding box center [780, 227] width 1321 height 39
type input "c / 17"
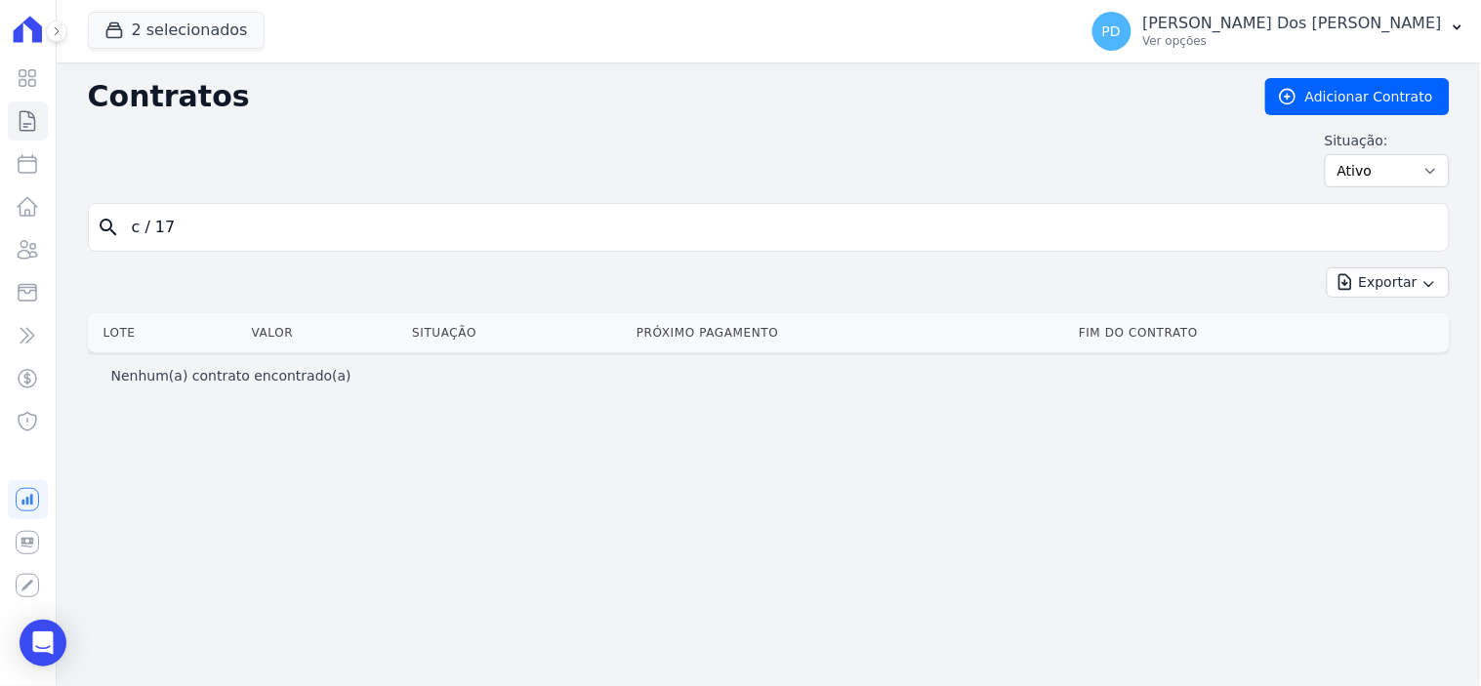
click at [153, 234] on input "c / 17" at bounding box center [780, 227] width 1321 height 39
type input "c /17"
click at [149, 235] on input "c /17" at bounding box center [780, 227] width 1321 height 39
drag, startPoint x: 217, startPoint y: 230, endPoint x: 57, endPoint y: 223, distance: 160.3
click at [57, 223] on div "Contratos Adicionar Contrato Situação: Ativo Todos Pausado Distratado Rascunho …" at bounding box center [769, 374] width 1424 height 624
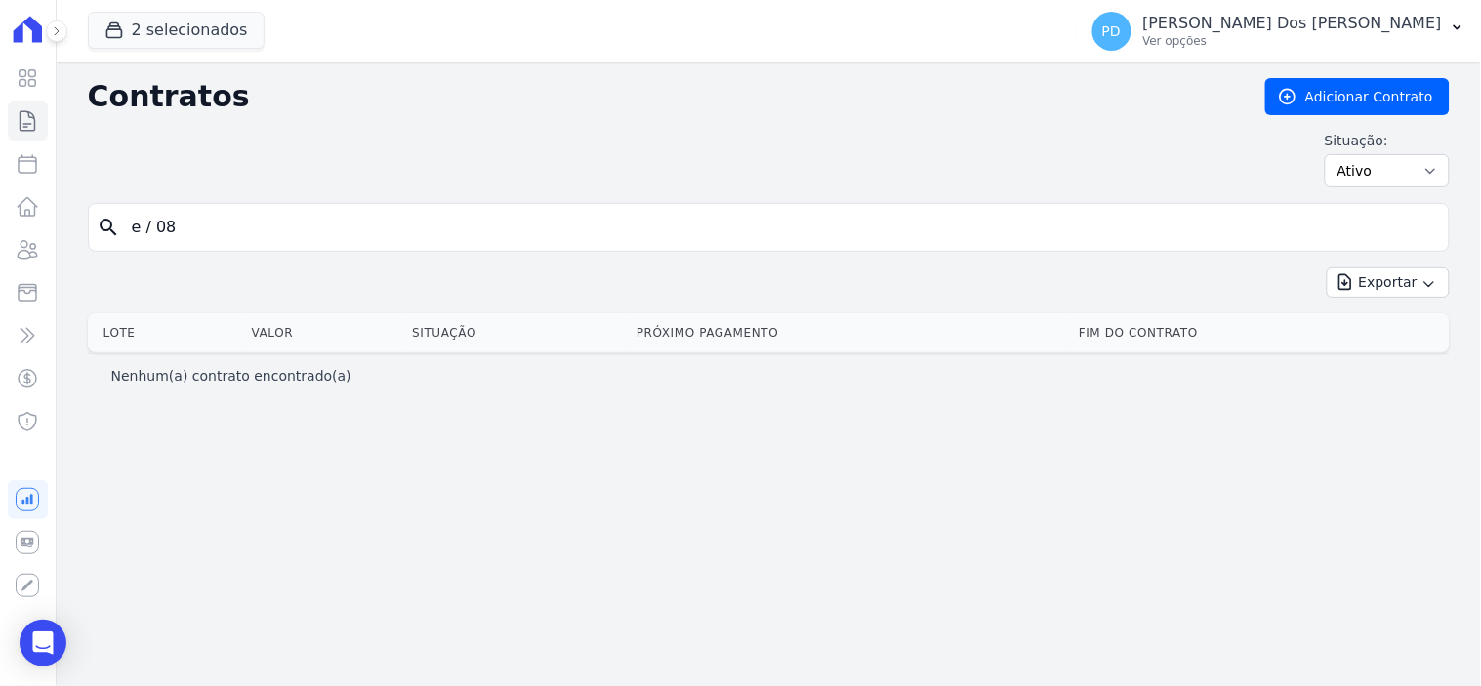
type input "e / 08"
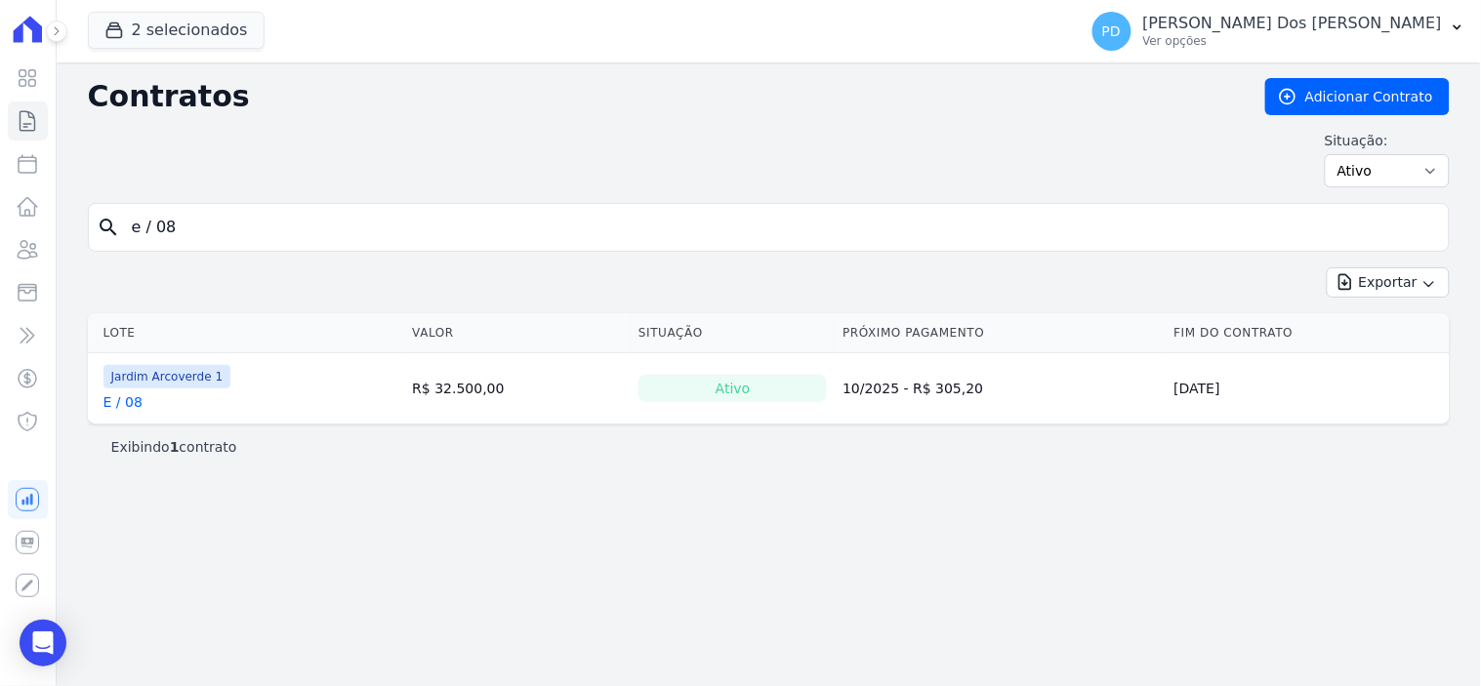
click at [153, 221] on input "e / 08" at bounding box center [780, 227] width 1321 height 39
type input "e /08"
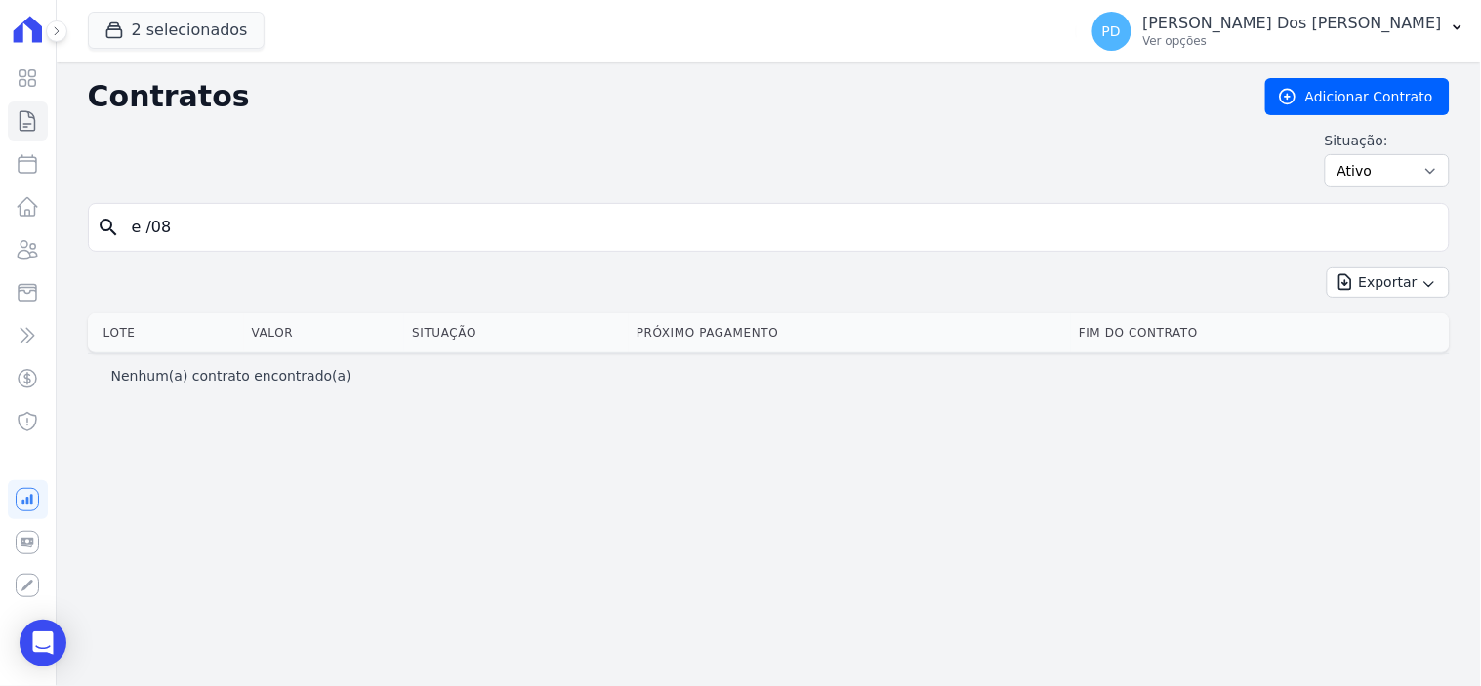
click at [152, 227] on input "e /08" at bounding box center [780, 227] width 1321 height 39
type input "e / 08"
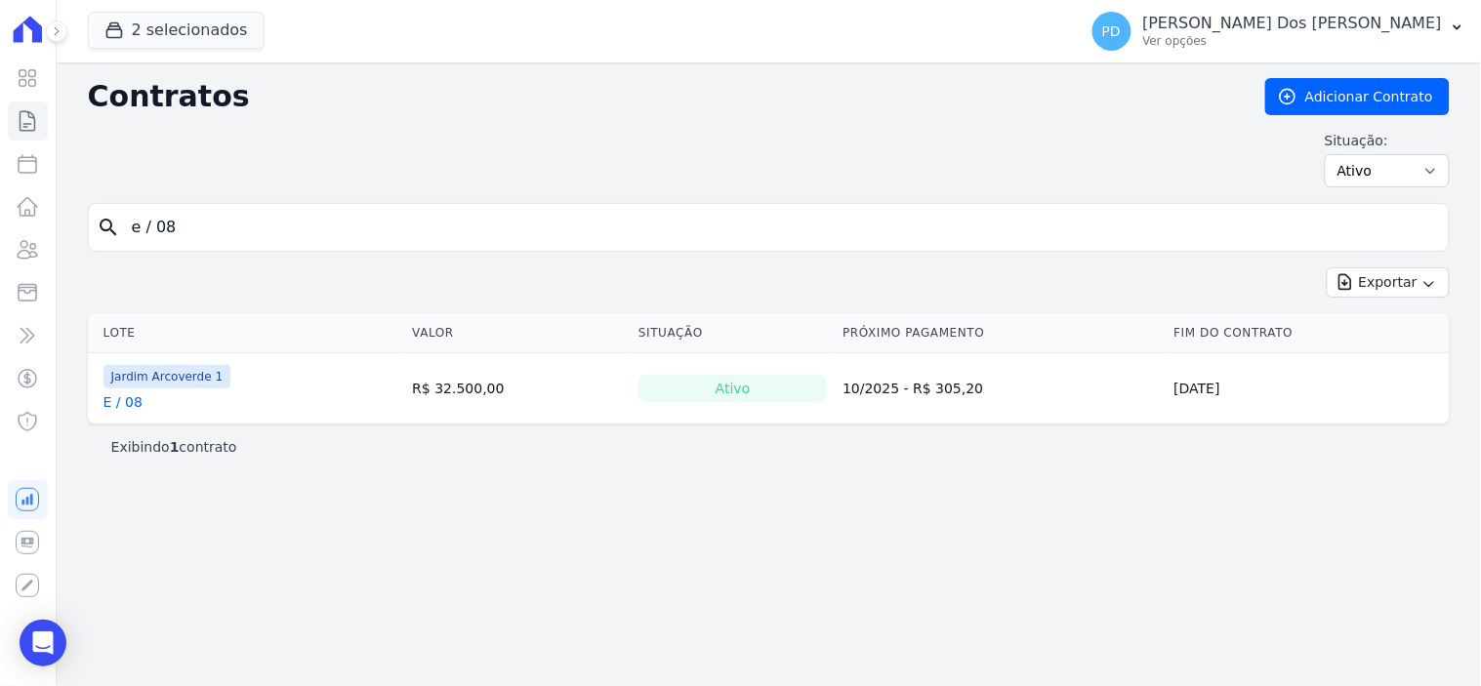
drag, startPoint x: 190, startPoint y: 227, endPoint x: 63, endPoint y: 226, distance: 126.9
click at [63, 226] on div "Contratos Adicionar Contrato Situação: Ativo Todos Pausado Distratado Rascunho …" at bounding box center [769, 374] width 1424 height 624
type input "K / 11"
click at [122, 405] on link "K / 11" at bounding box center [123, 402] width 40 height 20
